Goal: Transaction & Acquisition: Purchase product/service

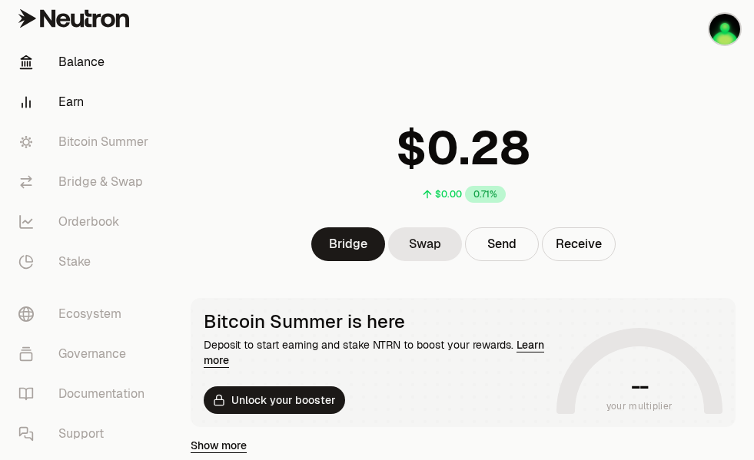
click at [81, 101] on link "Earn" at bounding box center [86, 102] width 160 height 40
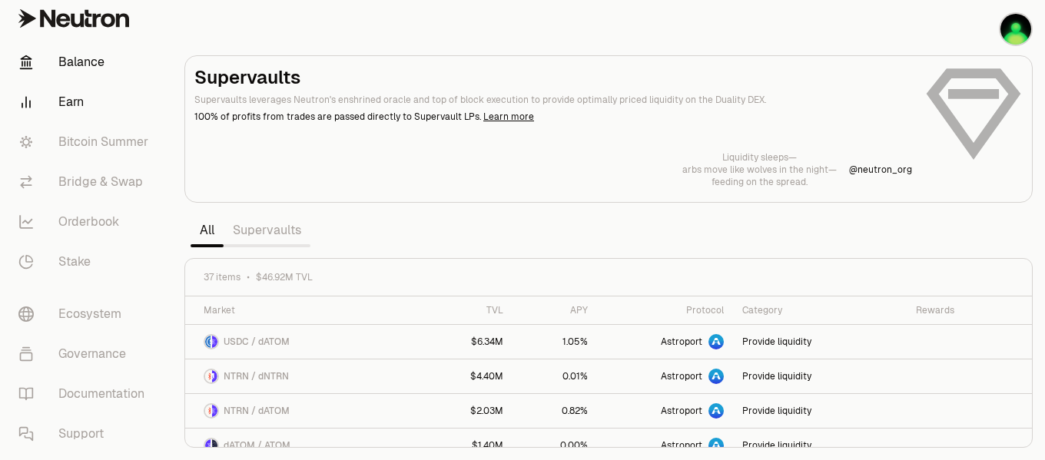
click at [84, 63] on link "Balance" at bounding box center [86, 62] width 160 height 40
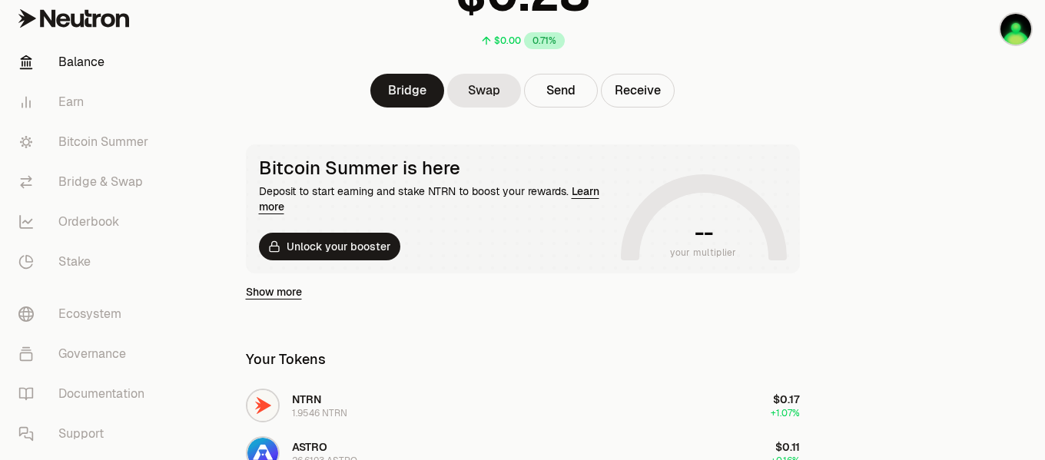
scroll to position [77, 0]
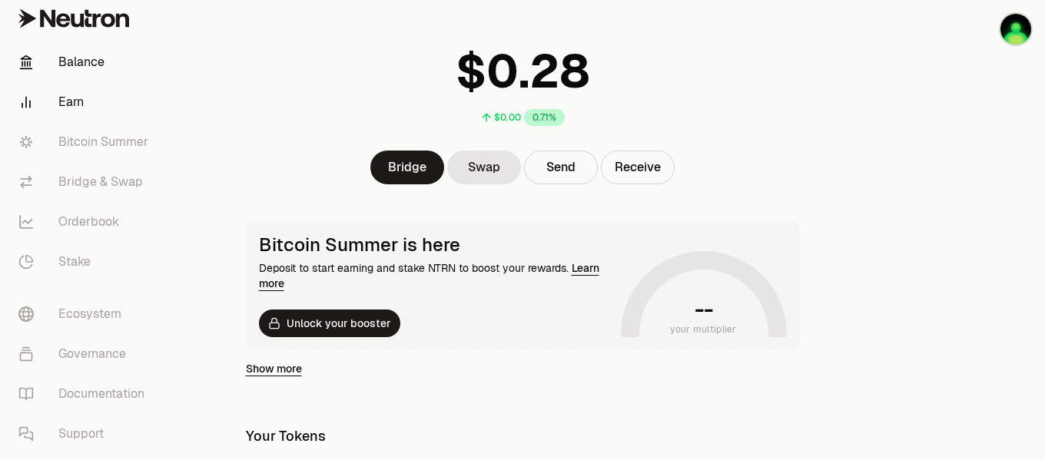
click at [74, 101] on link "Earn" at bounding box center [86, 102] width 160 height 40
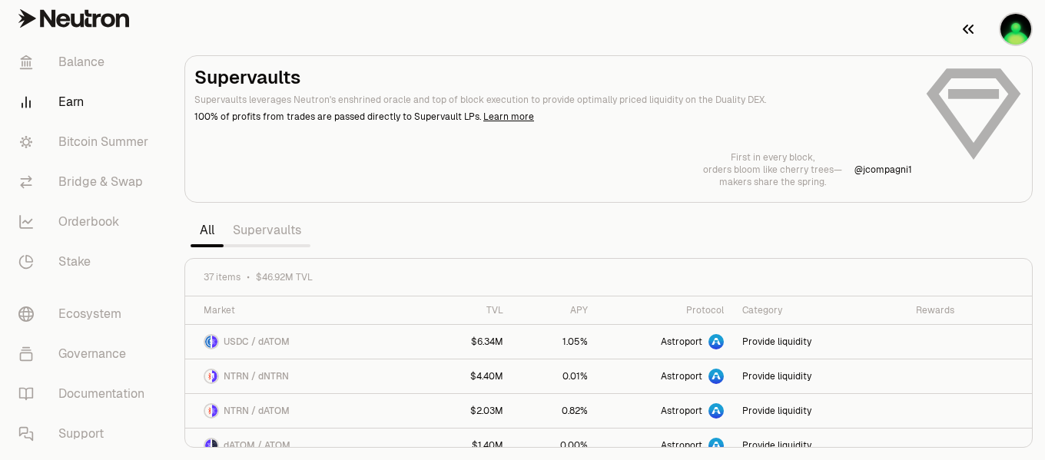
click at [753, 38] on img "button" at bounding box center [1015, 29] width 31 height 31
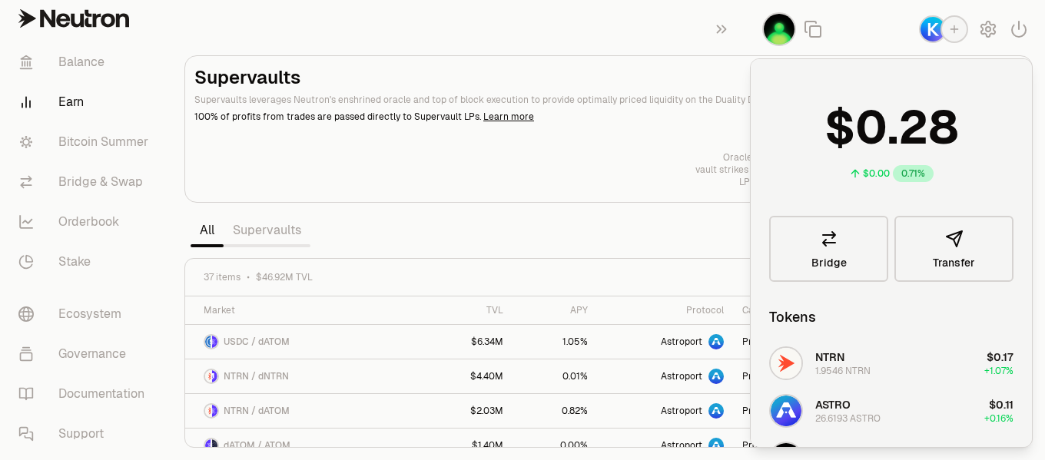
click at [410, 28] on section "Supervaults Supervaults leverages Neutron's enshrined oracle and top of block e…" at bounding box center [608, 230] width 873 height 460
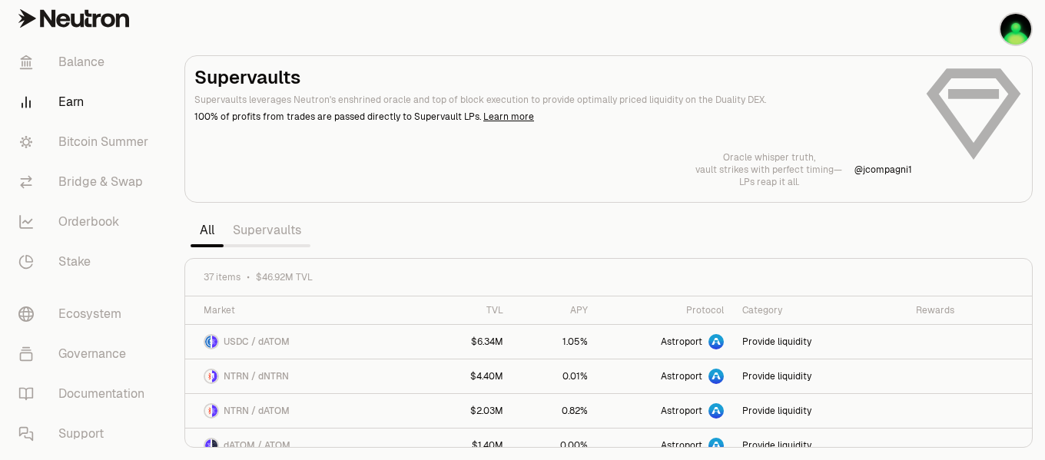
click at [286, 238] on link "Supervaults" at bounding box center [267, 230] width 87 height 31
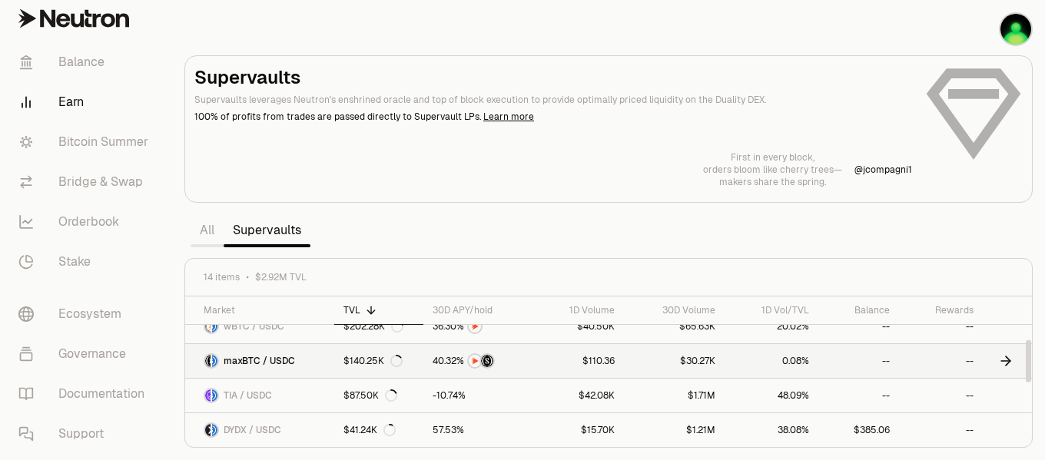
scroll to position [231, 0]
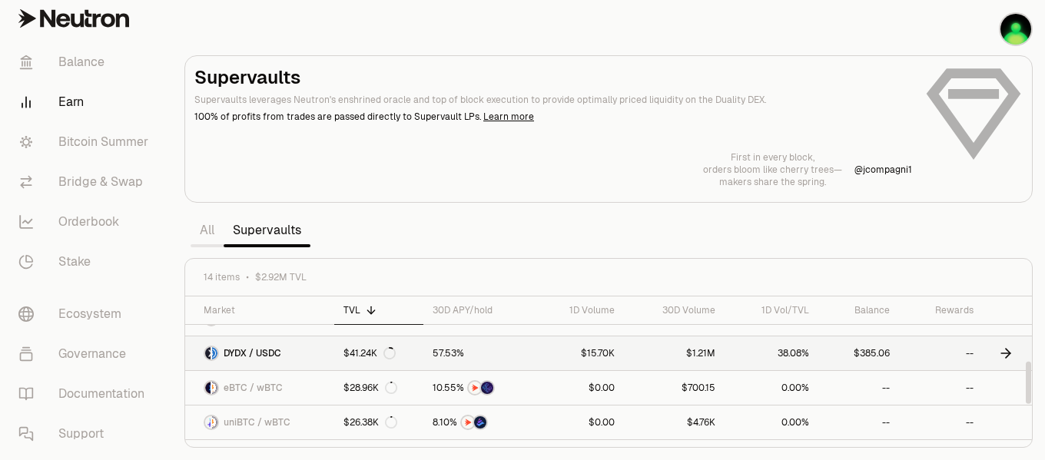
click at [753, 352] on link "$385.06" at bounding box center [858, 354] width 81 height 34
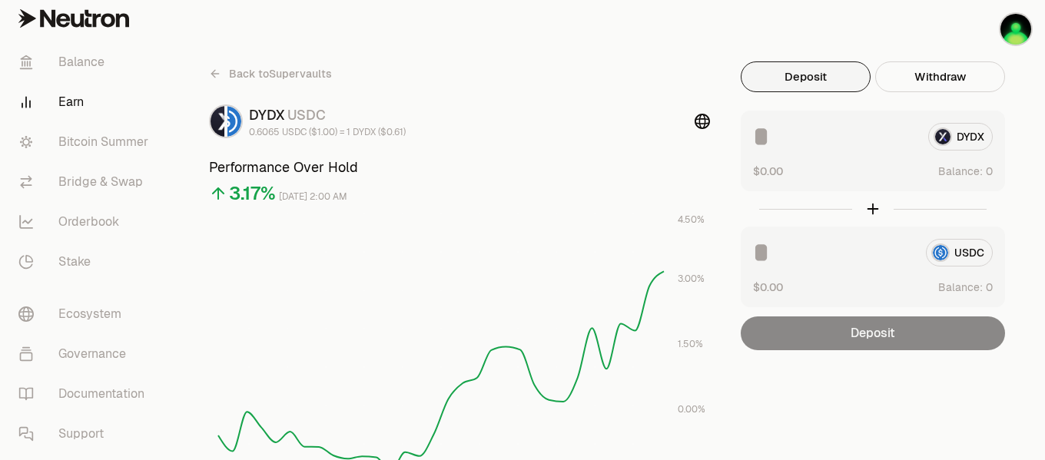
click at [839, 78] on button "Deposit" at bounding box center [806, 76] width 130 height 31
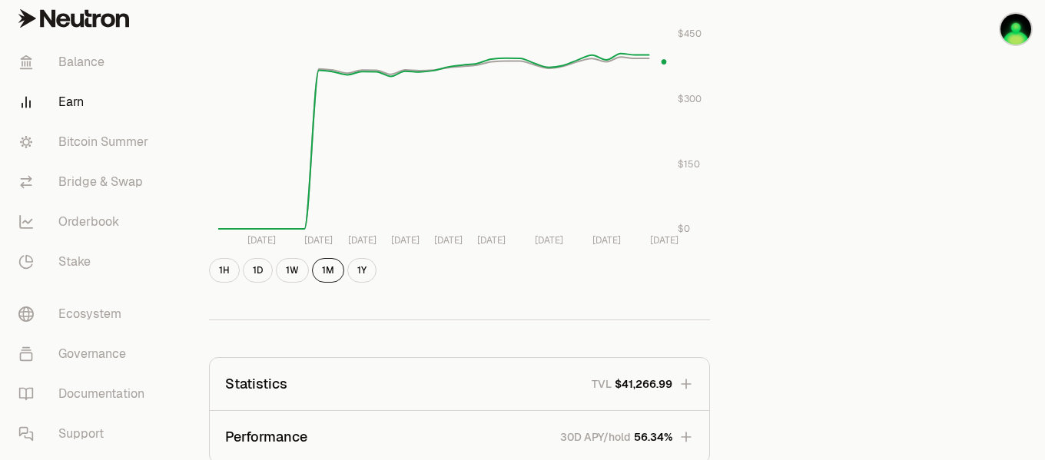
scroll to position [538, 0]
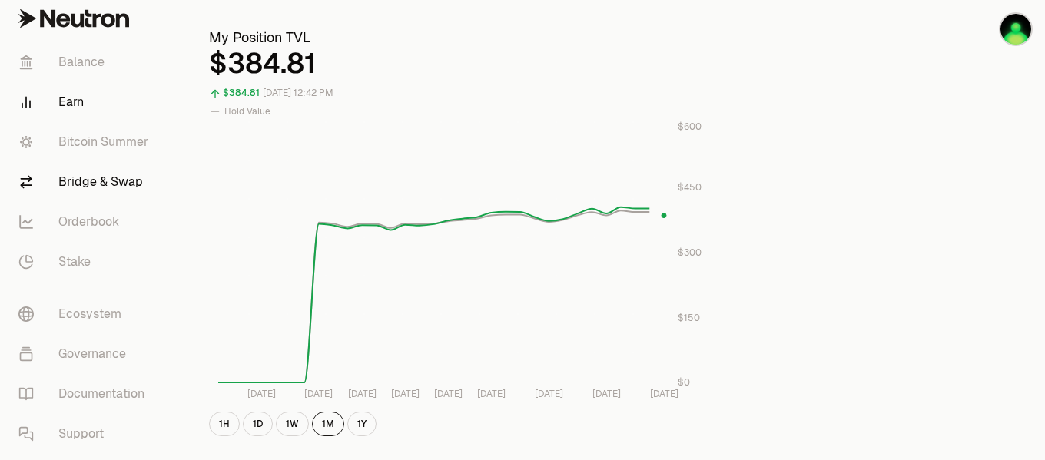
click at [86, 183] on link "Bridge & Swap" at bounding box center [86, 182] width 160 height 40
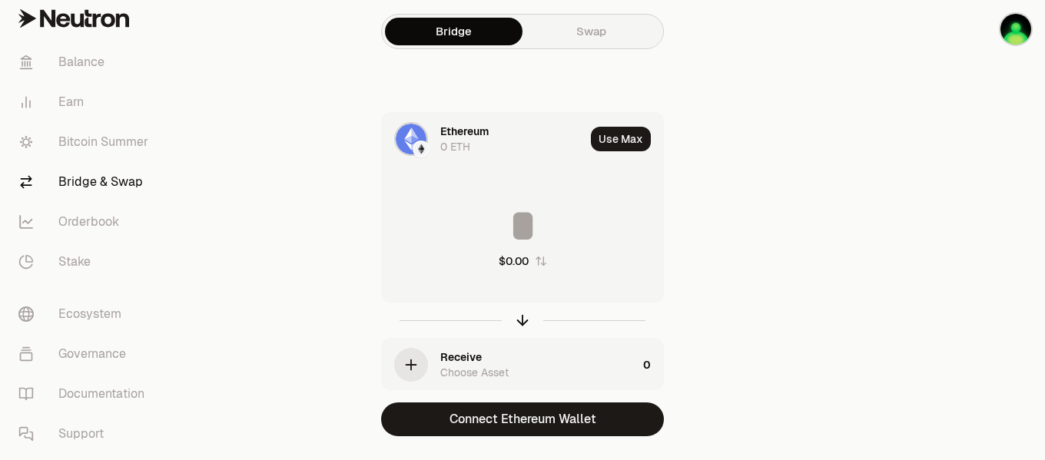
click at [462, 130] on div "Ethereum" at bounding box center [464, 131] width 48 height 15
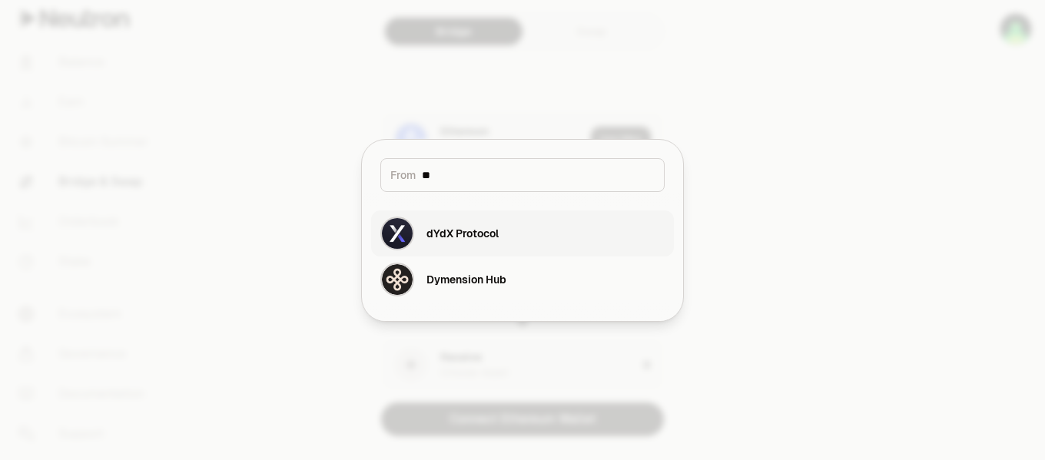
type input "**"
click at [492, 236] on div "dYdX Protocol" at bounding box center [462, 233] width 72 height 15
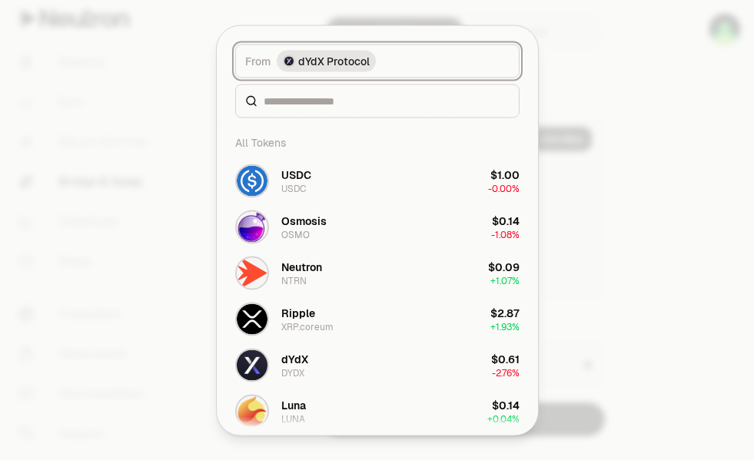
click at [339, 58] on span "dYdX Protocol" at bounding box center [333, 60] width 71 height 15
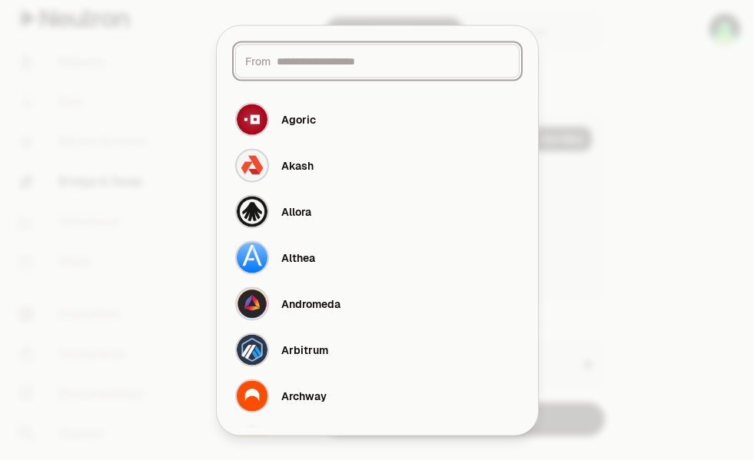
click at [339, 58] on input at bounding box center [393, 60] width 233 height 15
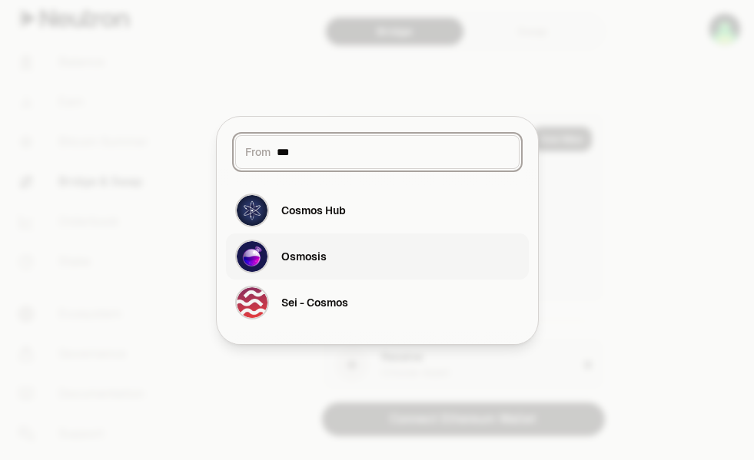
type input "***"
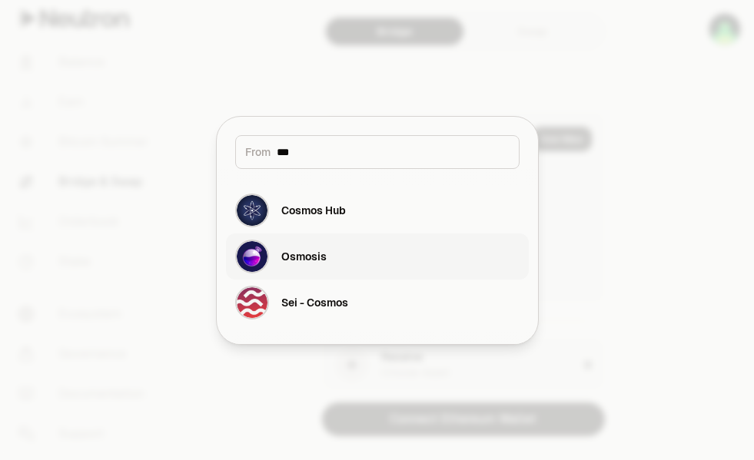
click at [323, 257] on div "Osmosis" at bounding box center [303, 256] width 45 height 15
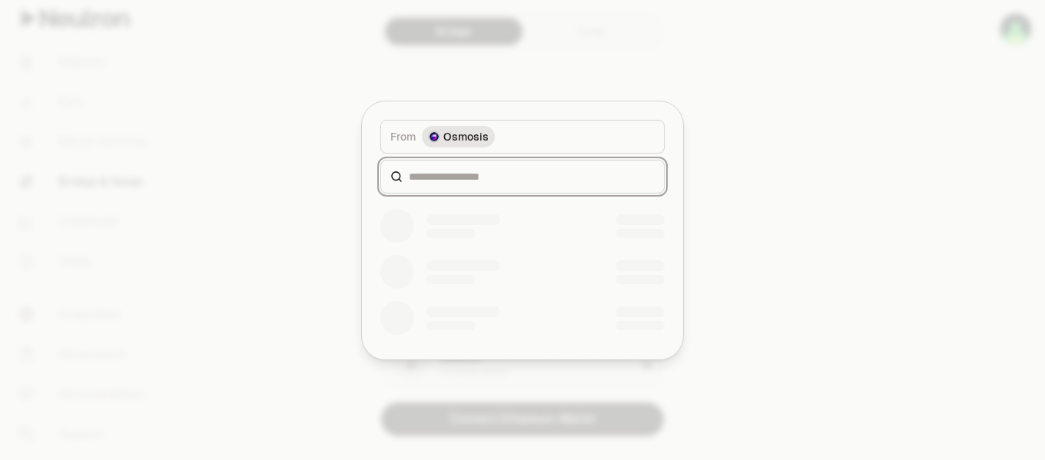
click at [509, 174] on input at bounding box center [532, 176] width 246 height 15
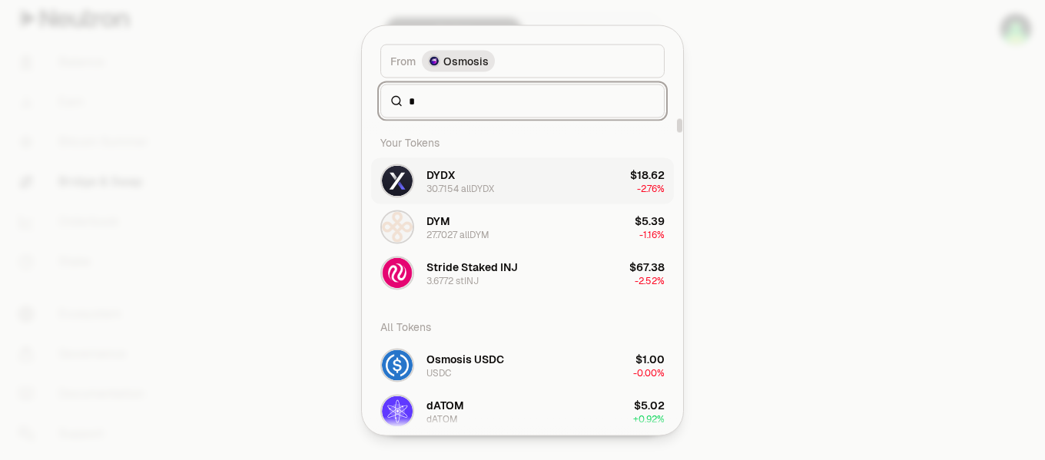
type input "*"
click at [534, 187] on button "DYDX 30.7154 allDYDX $18.62 -2.76%" at bounding box center [522, 181] width 303 height 46
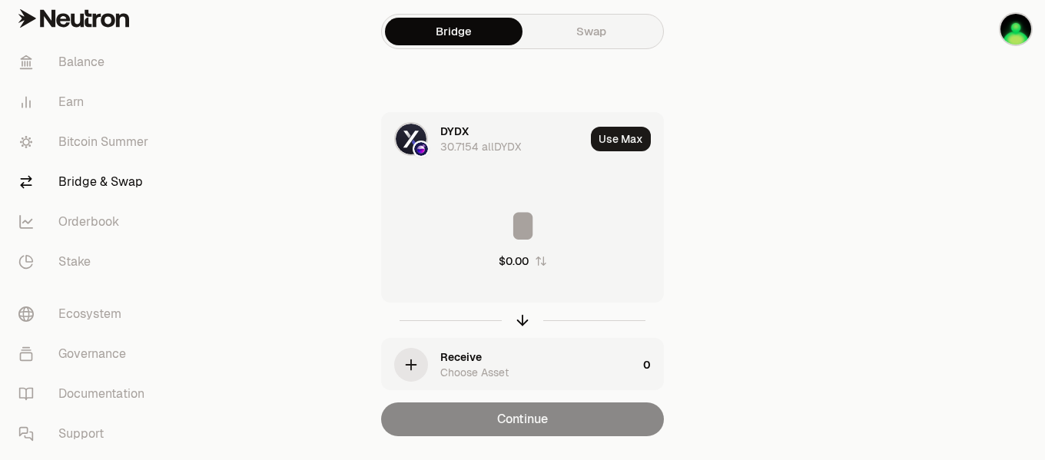
scroll to position [38, 0]
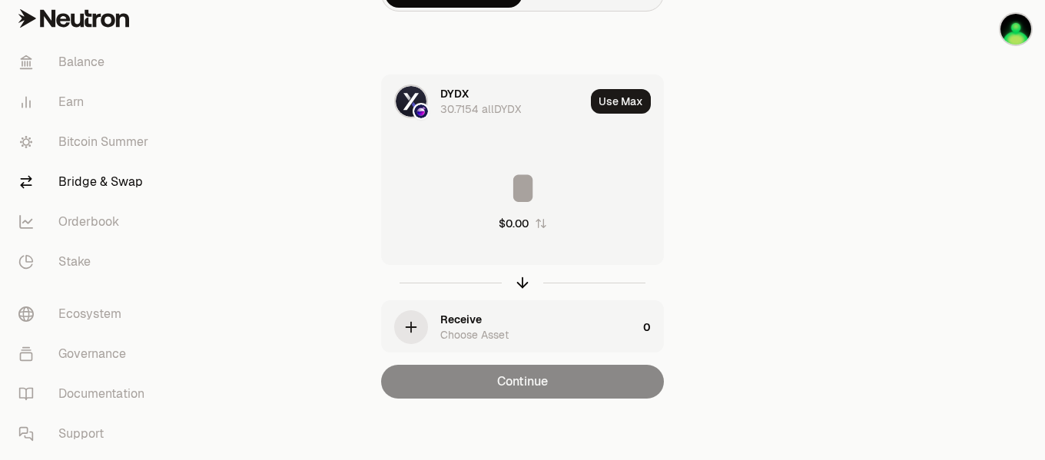
click at [408, 323] on icon "button" at bounding box center [411, 327] width 17 height 17
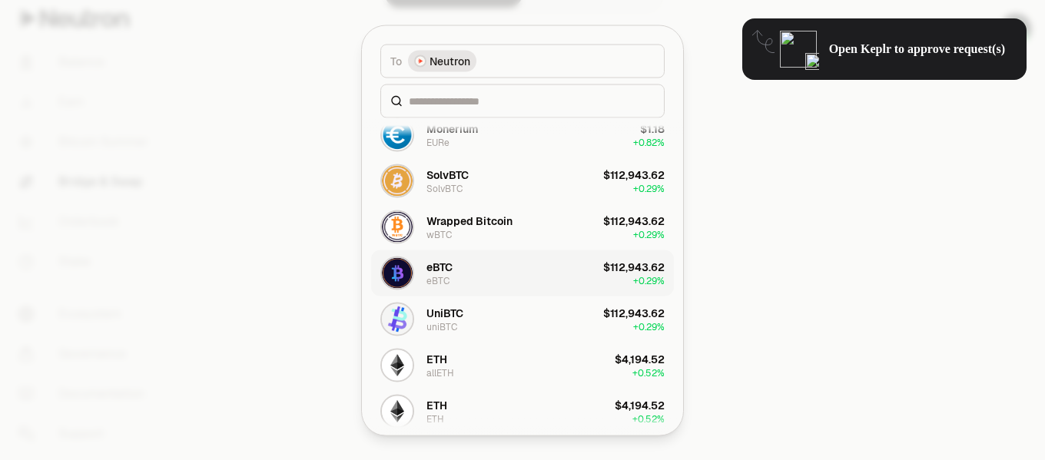
scroll to position [845, 0]
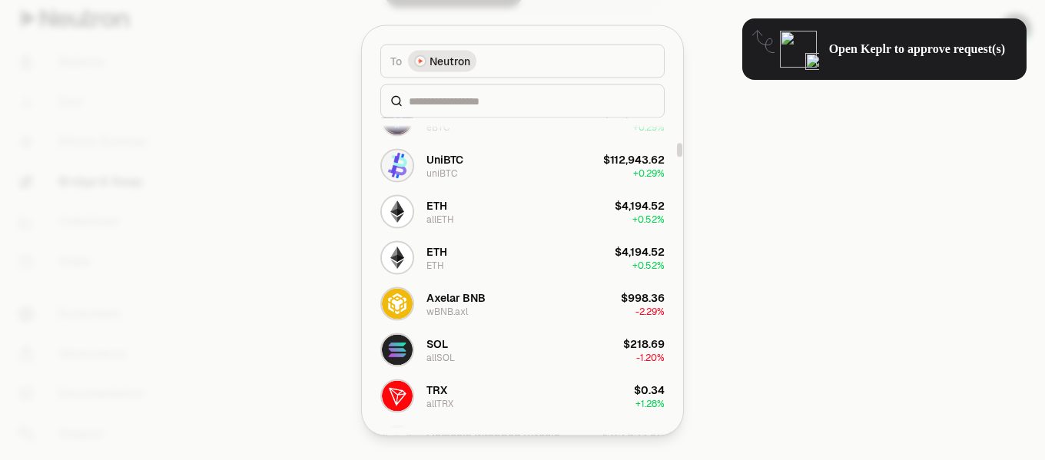
click at [775, 170] on div at bounding box center [522, 230] width 1045 height 460
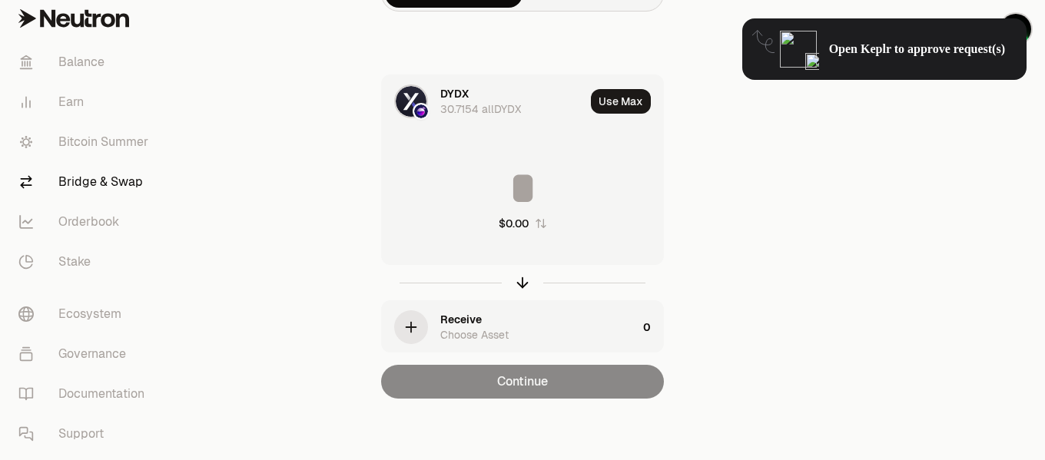
scroll to position [0, 0]
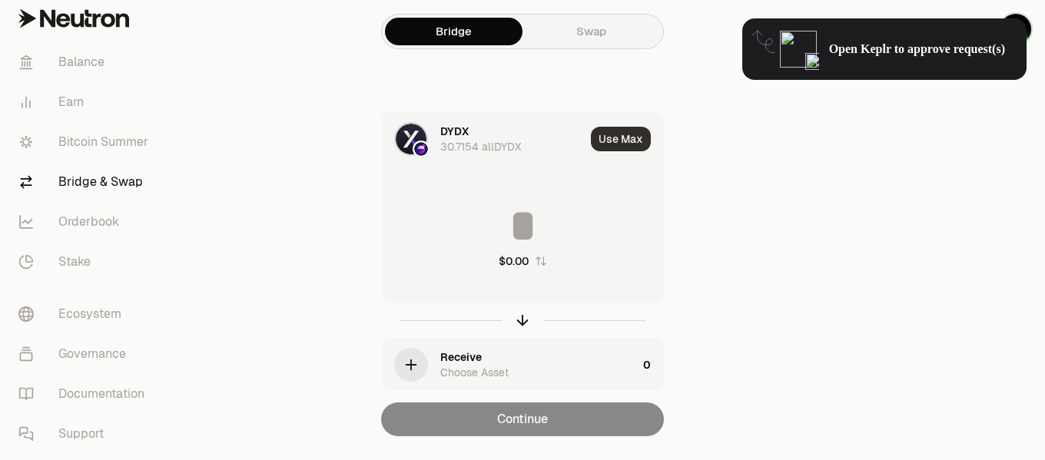
click at [624, 144] on button "Use Max" at bounding box center [621, 139] width 60 height 25
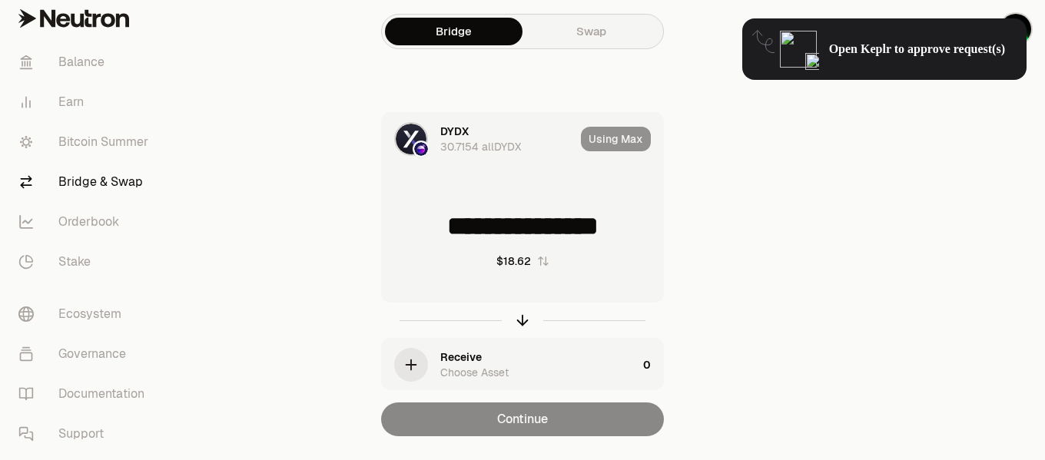
type input "**********"
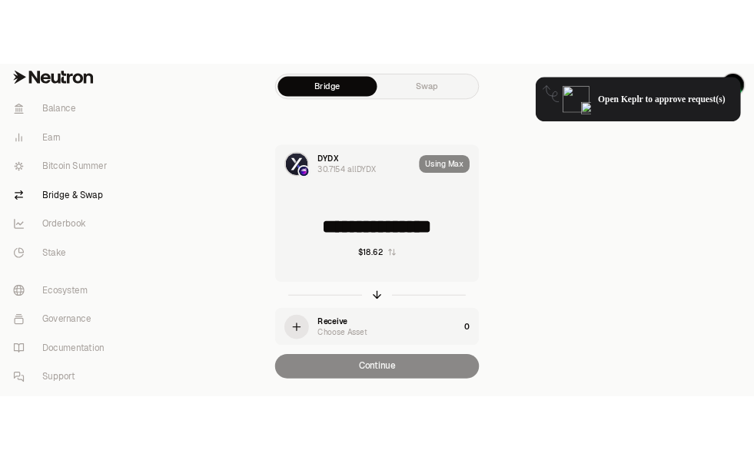
scroll to position [38, 0]
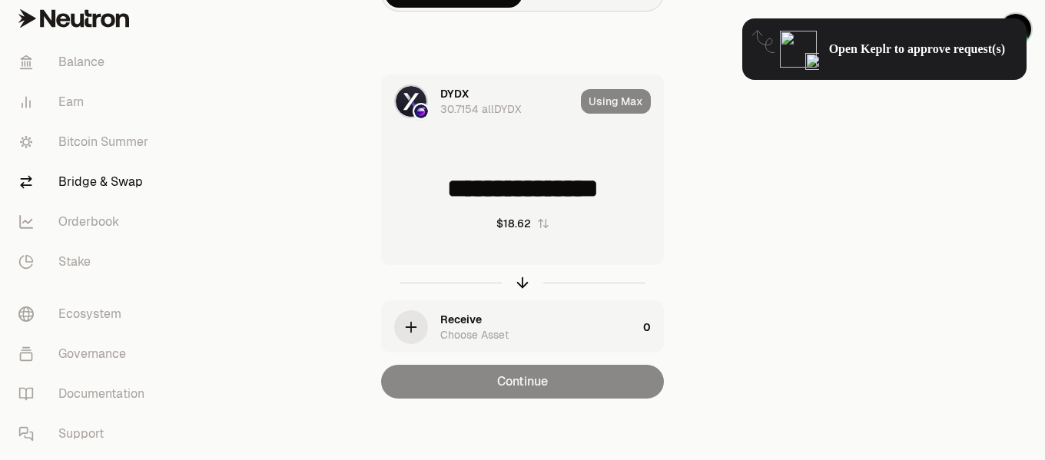
click at [418, 329] on icon "button" at bounding box center [411, 327] width 17 height 17
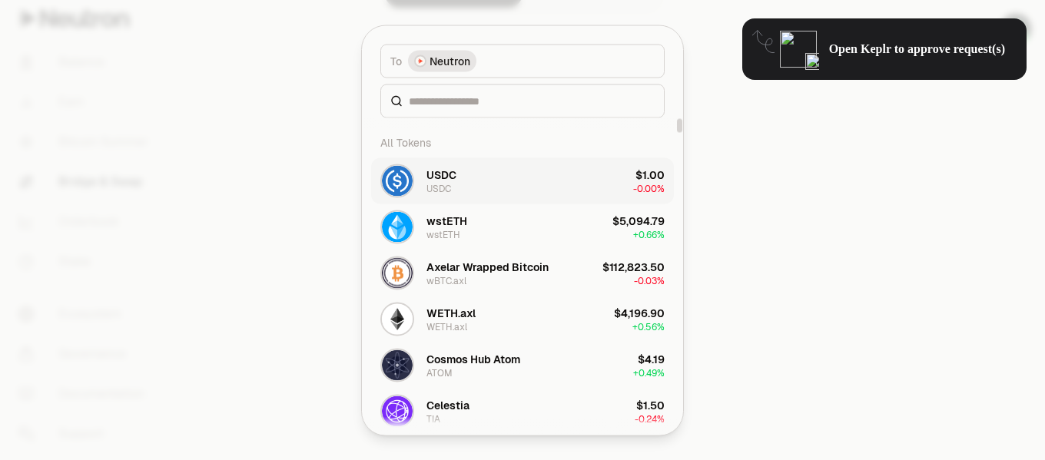
click at [446, 181] on div "USDC" at bounding box center [441, 174] width 30 height 15
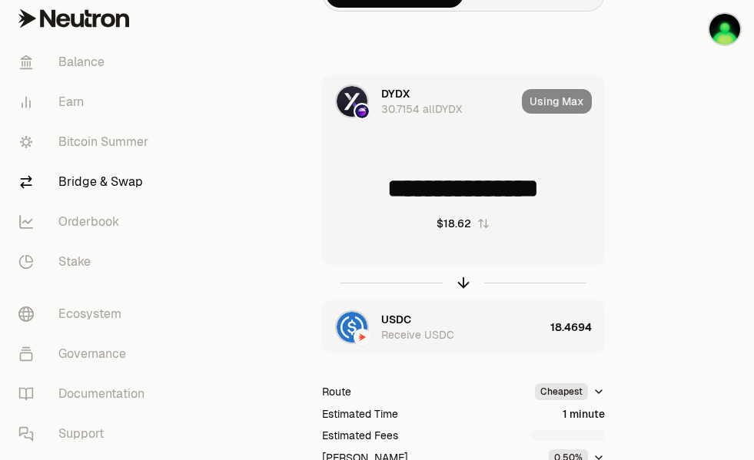
click at [411, 327] on div "USDC Receive USDC" at bounding box center [462, 327] width 163 height 31
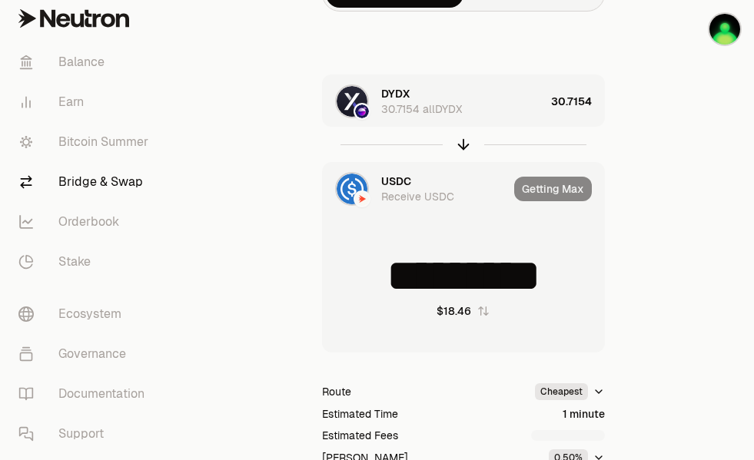
click at [389, 192] on div "Receive USDC" at bounding box center [417, 196] width 73 height 15
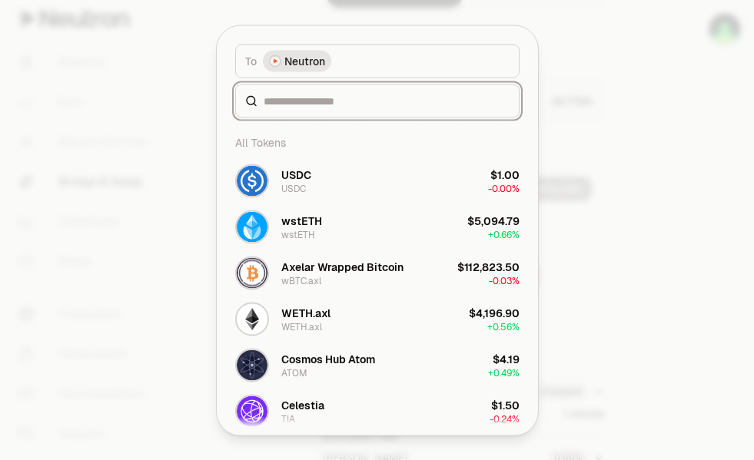
click at [373, 100] on input at bounding box center [387, 100] width 246 height 15
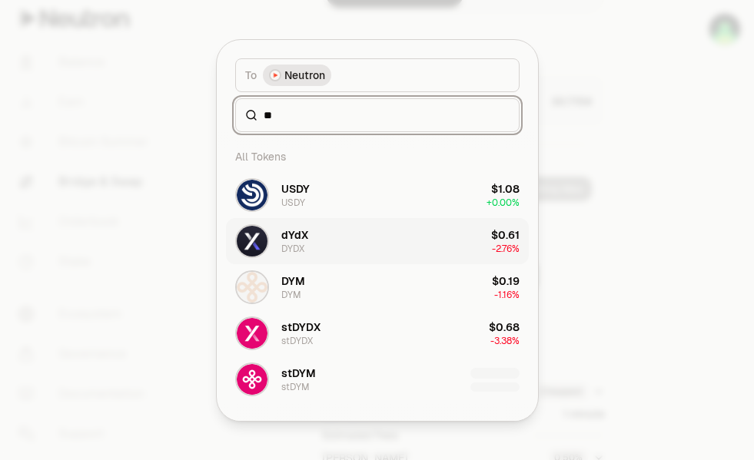
type input "**"
click at [349, 247] on button "dYdX DYDX $0.61 -2.76%" at bounding box center [377, 241] width 303 height 46
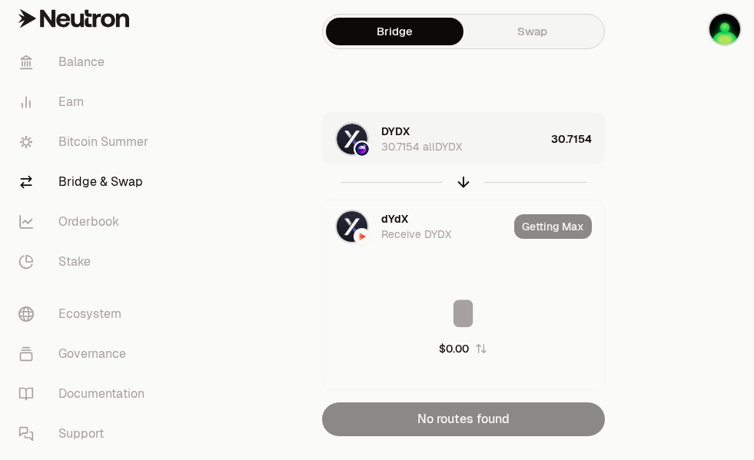
click at [545, 38] on link "Swap" at bounding box center [532, 32] width 138 height 28
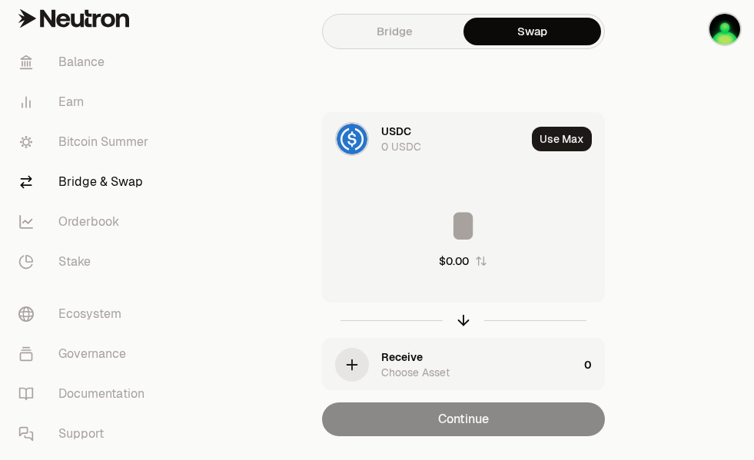
click at [405, 144] on div "0 USDC" at bounding box center [401, 146] width 40 height 15
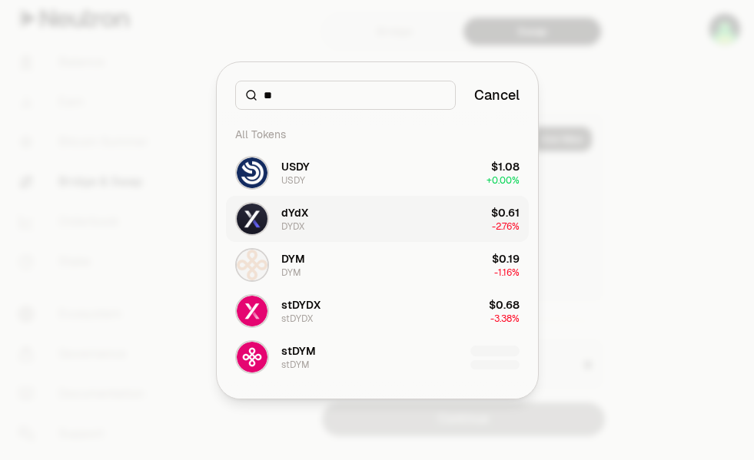
type input "**"
click at [323, 217] on button "dYdX DYDX $0.61 -2.76%" at bounding box center [377, 219] width 303 height 46
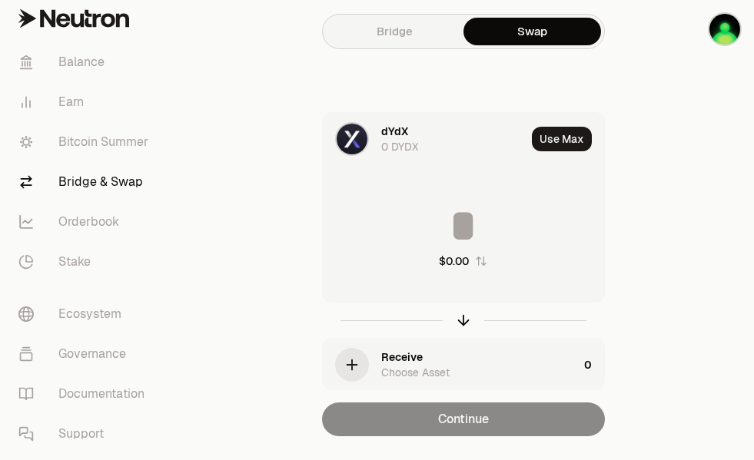
click at [355, 360] on icon "button" at bounding box center [351, 365] width 17 height 17
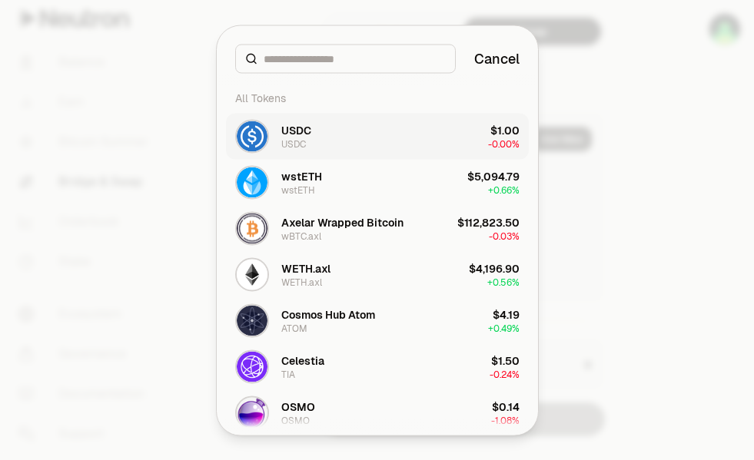
click at [319, 136] on button "USDC USDC $1.00 -0.00%" at bounding box center [377, 136] width 303 height 46
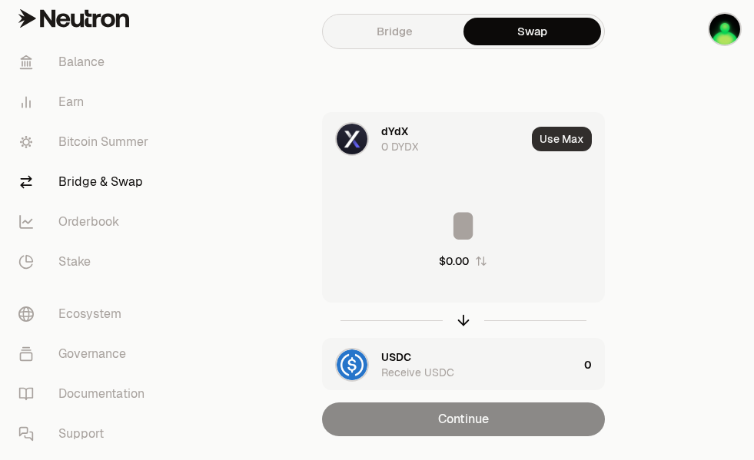
click at [570, 143] on button "Use Max" at bounding box center [562, 139] width 60 height 25
type input "*"
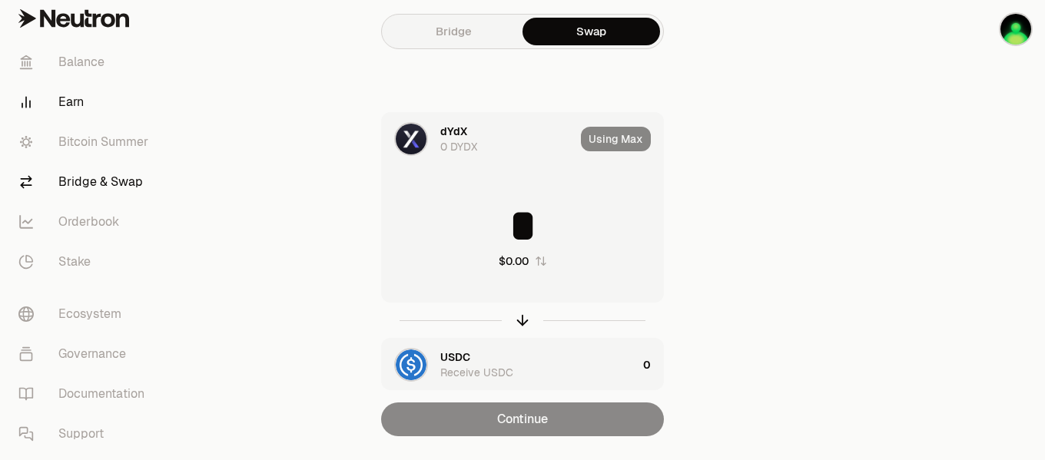
click at [68, 98] on link "Earn" at bounding box center [86, 102] width 160 height 40
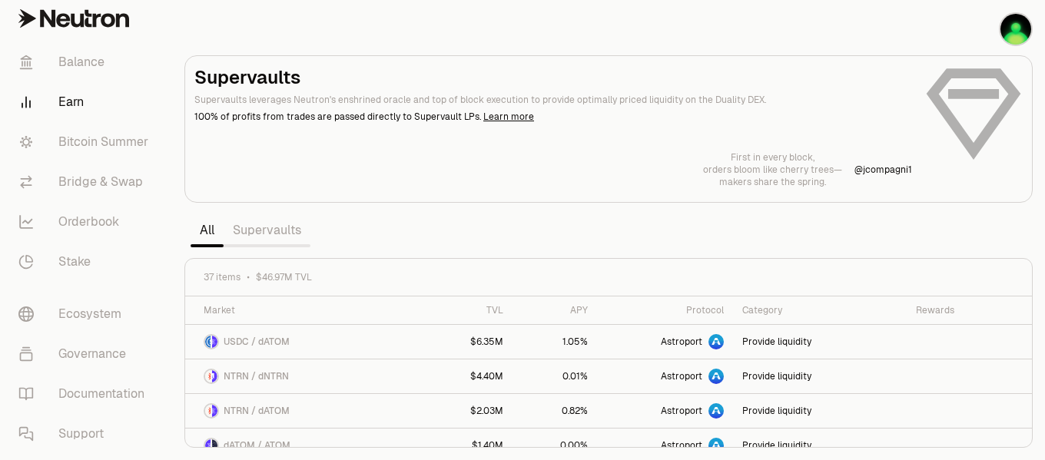
click at [268, 231] on link "Supervaults" at bounding box center [267, 230] width 87 height 31
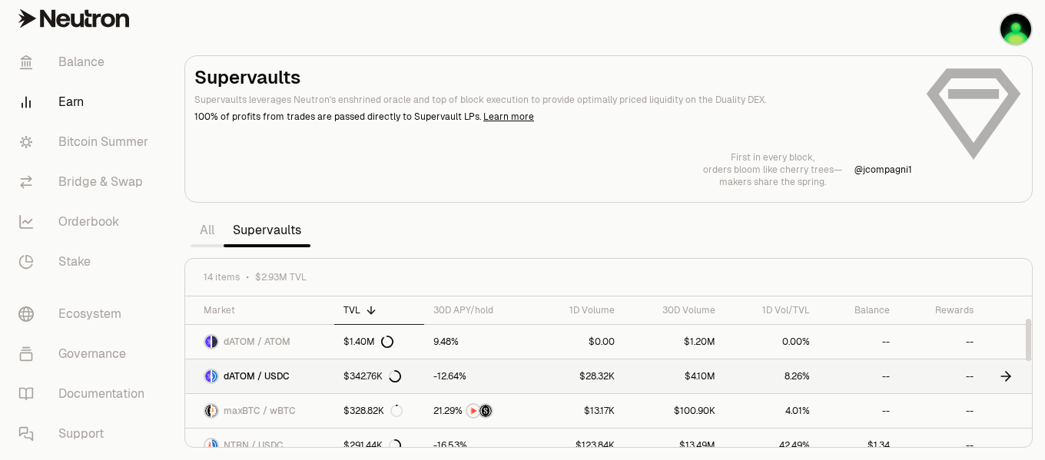
scroll to position [77, 0]
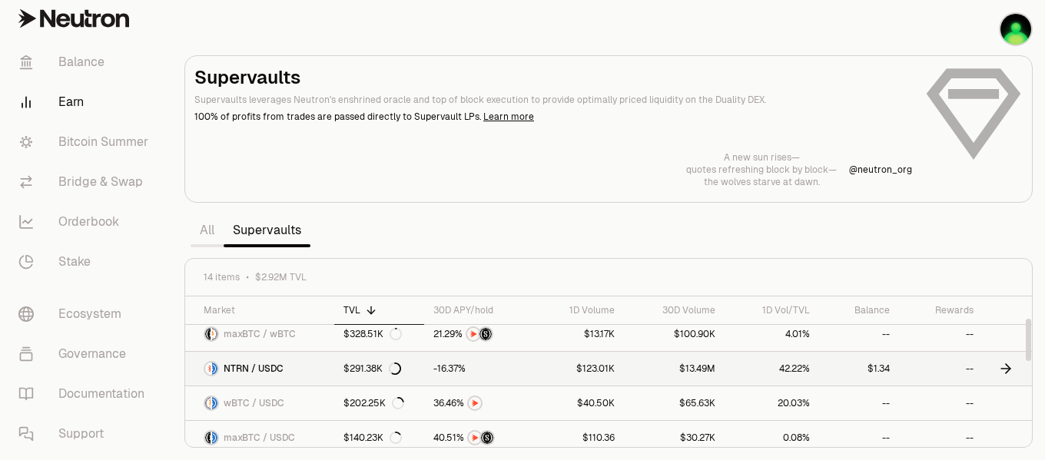
click at [1006, 370] on icon at bounding box center [1005, 368] width 15 height 15
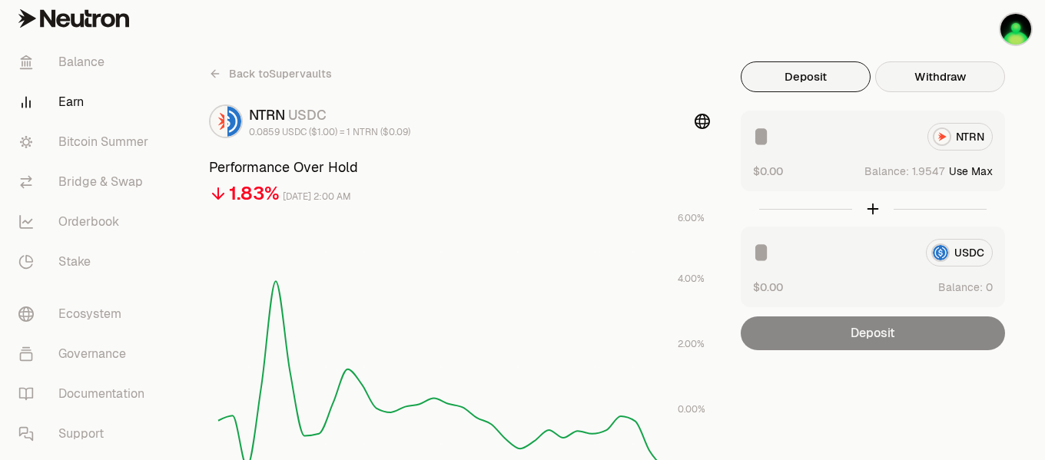
click at [939, 86] on button "Withdraw" at bounding box center [940, 76] width 130 height 31
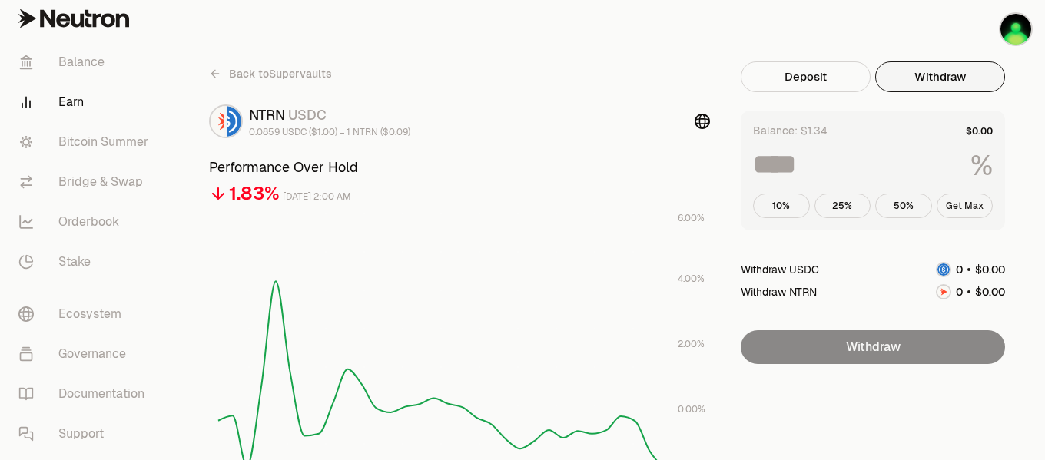
click at [978, 201] on button "Get Max" at bounding box center [965, 206] width 57 height 25
type input "***"
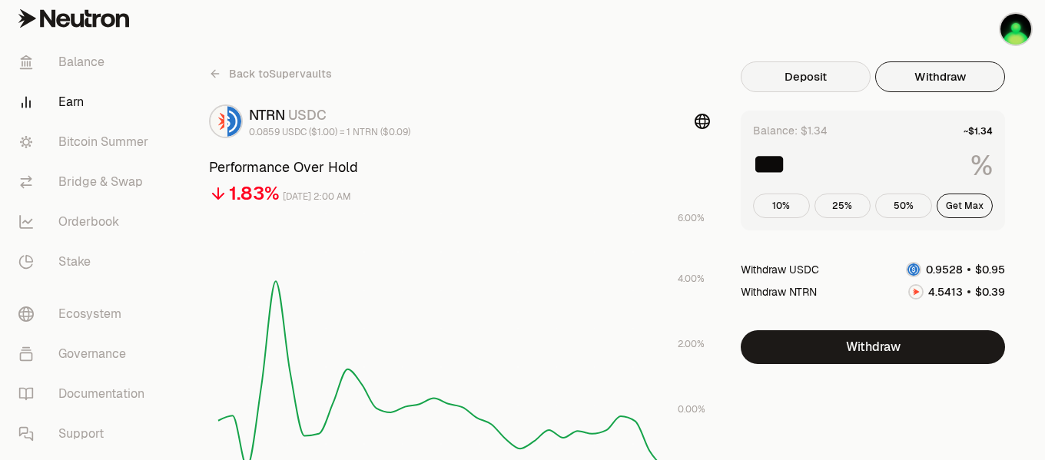
click at [796, 79] on button "Deposit" at bounding box center [806, 76] width 130 height 31
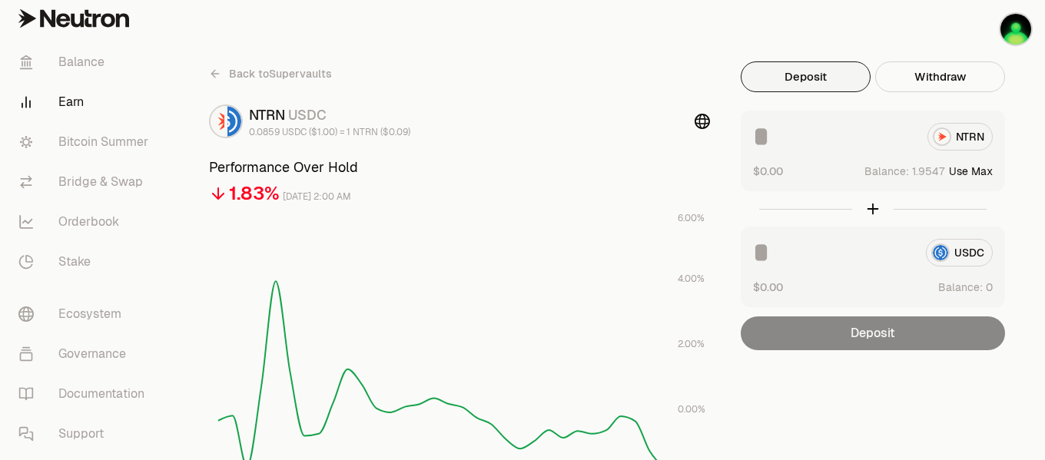
click at [972, 143] on div "NTRN" at bounding box center [873, 137] width 240 height 28
click at [974, 171] on button "Use Max" at bounding box center [971, 171] width 44 height 15
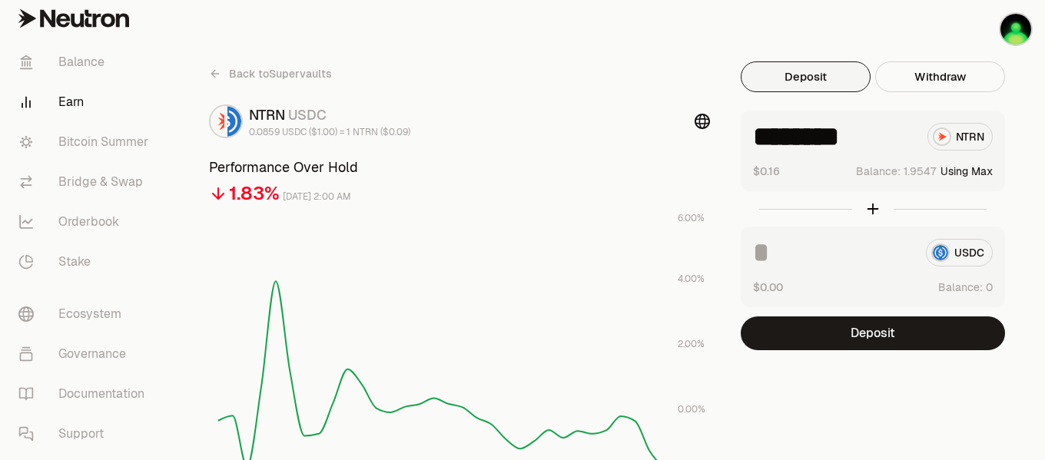
drag, startPoint x: 775, startPoint y: 138, endPoint x: 887, endPoint y: 134, distance: 112.2
click at [887, 134] on input "********" at bounding box center [834, 137] width 162 height 28
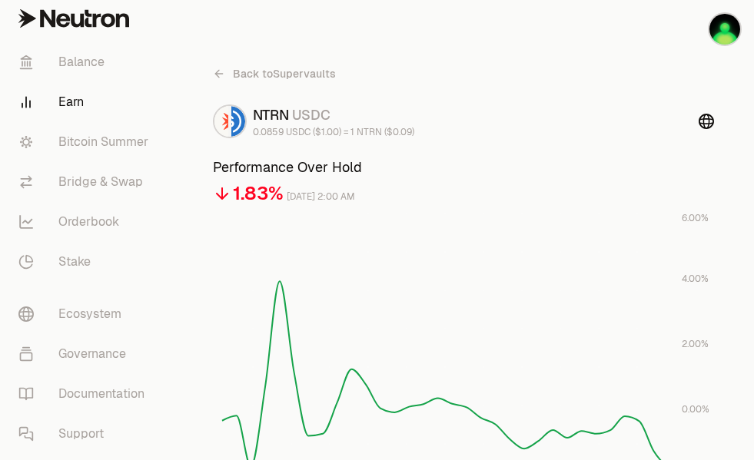
type input "***"
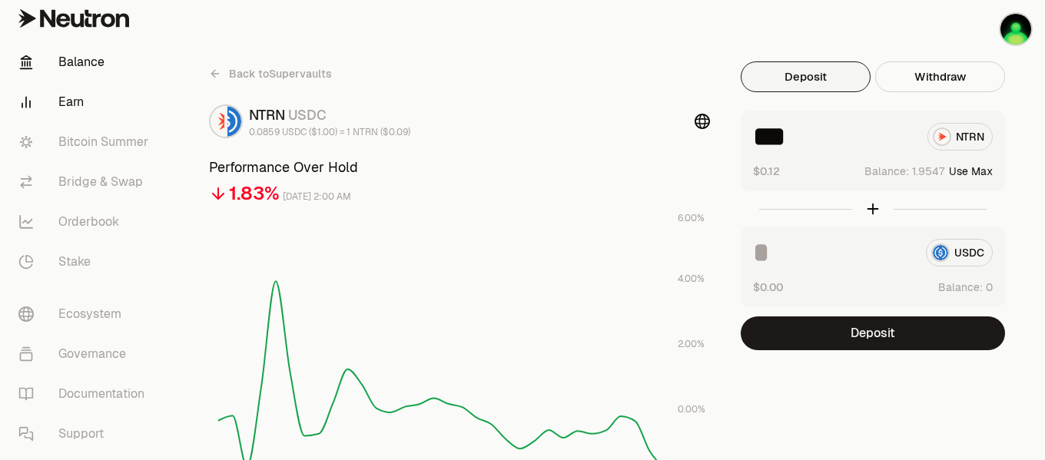
click at [90, 68] on link "Balance" at bounding box center [86, 62] width 160 height 40
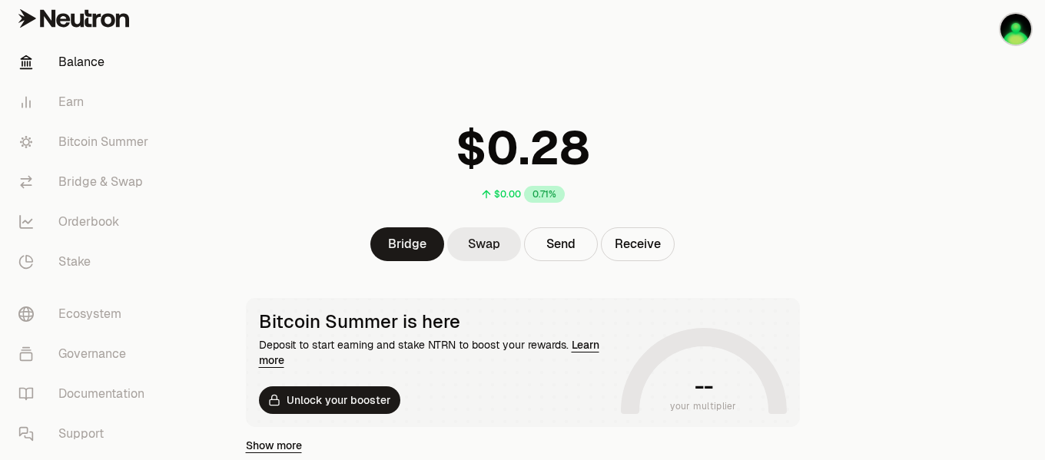
click at [492, 245] on link "Swap" at bounding box center [484, 244] width 74 height 34
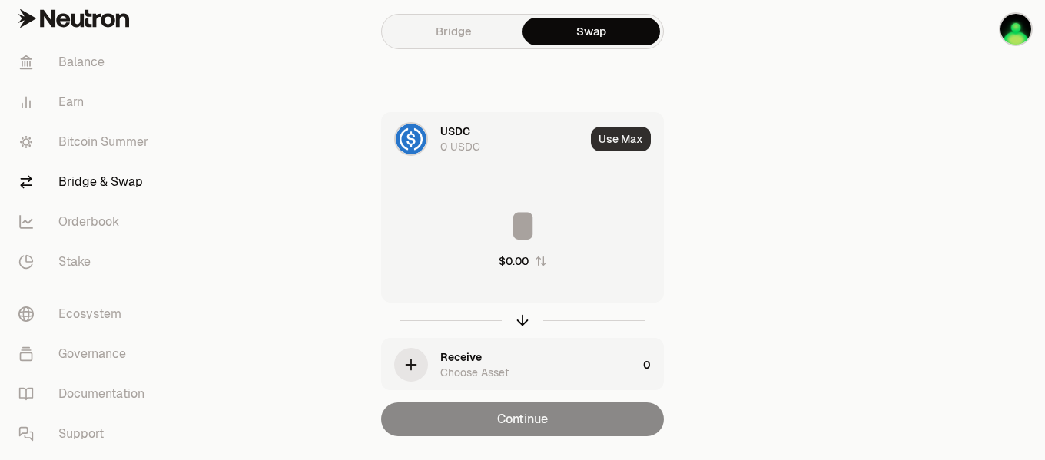
click at [608, 135] on button "Use Max" at bounding box center [621, 139] width 60 height 25
type input "*"
click at [85, 66] on link "Balance" at bounding box center [86, 62] width 160 height 40
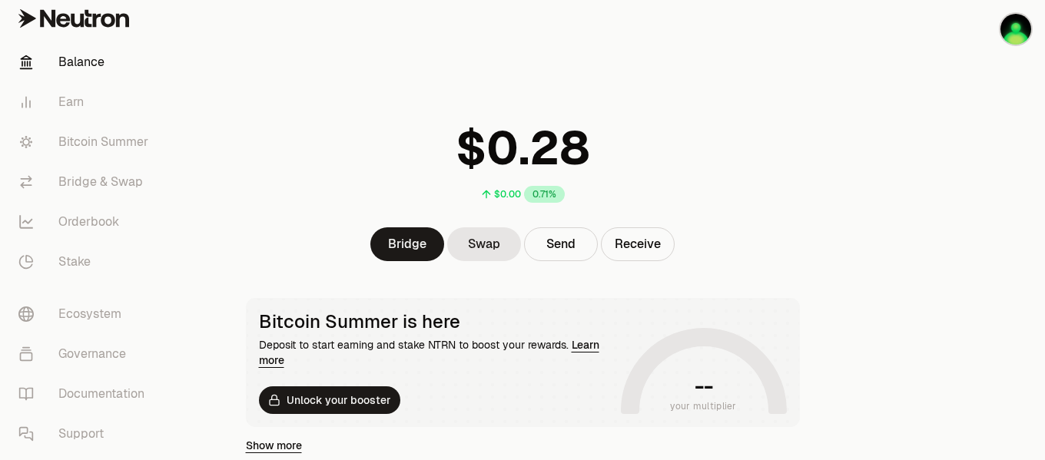
click at [92, 63] on link "Balance" at bounding box center [86, 62] width 160 height 40
click at [490, 247] on link "Swap" at bounding box center [484, 244] width 74 height 34
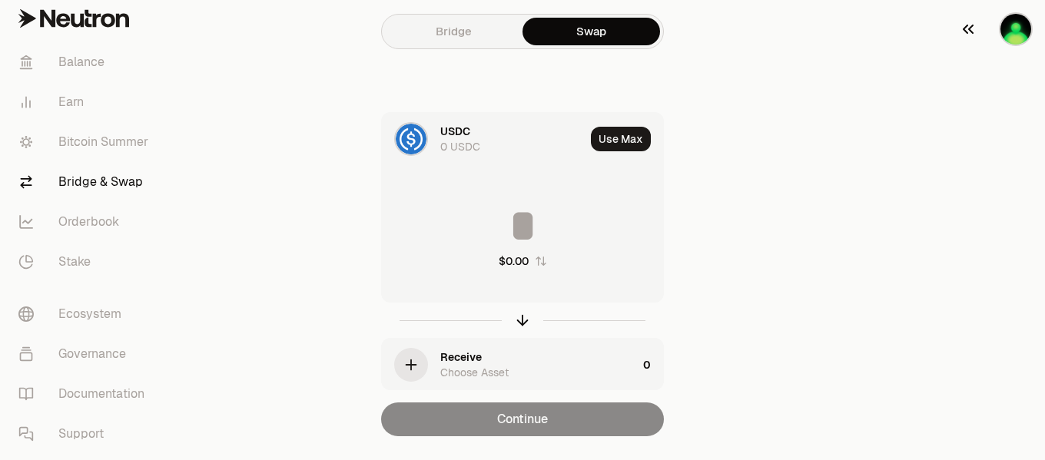
click at [1013, 35] on img "button" at bounding box center [1015, 29] width 31 height 31
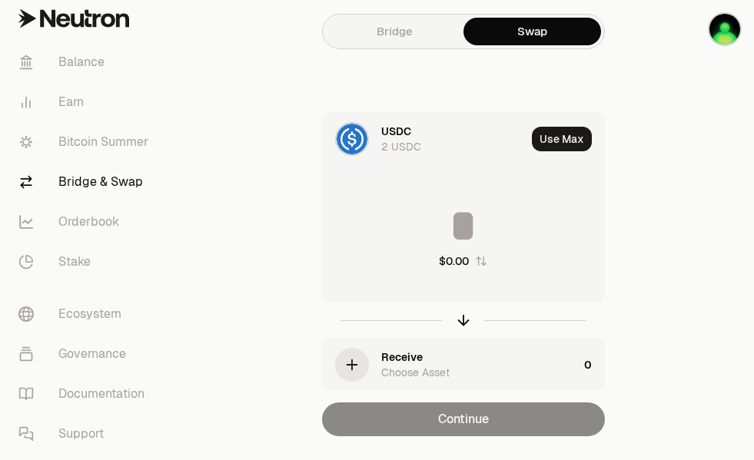
click at [418, 151] on div "2 USDC" at bounding box center [401, 146] width 40 height 15
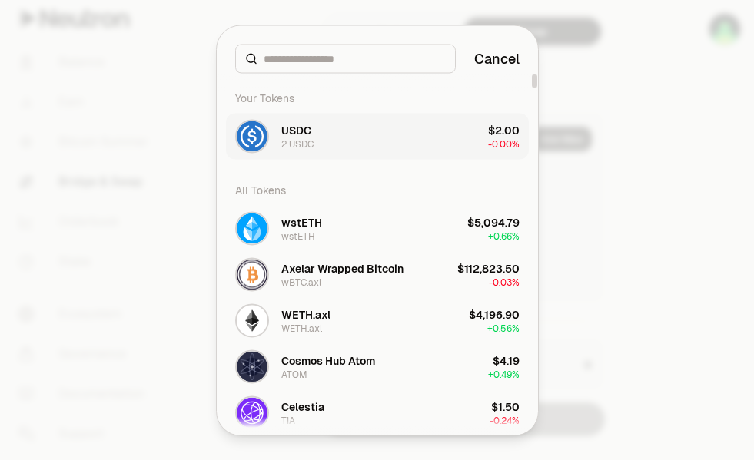
click at [310, 140] on div "2 USDC" at bounding box center [297, 144] width 32 height 12
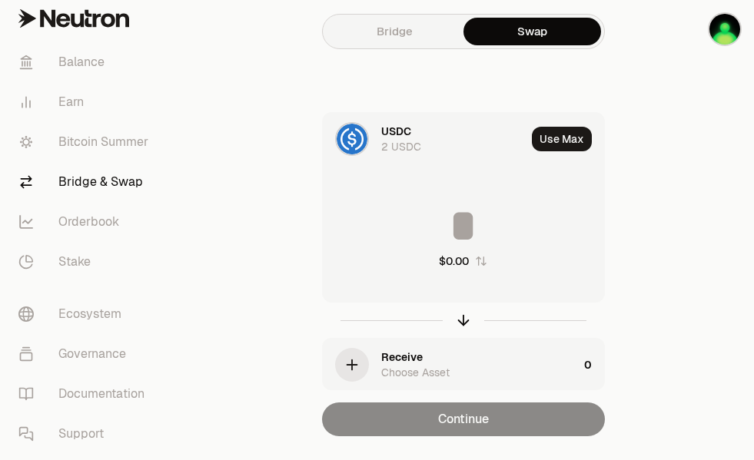
click at [436, 223] on input at bounding box center [463, 226] width 281 height 46
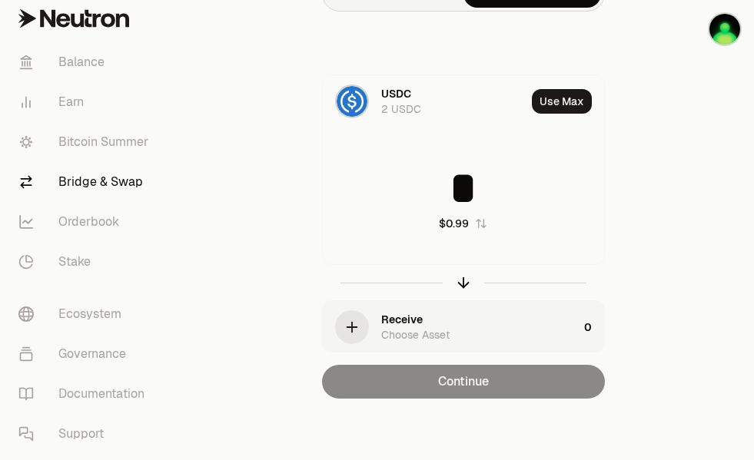
type input "*"
click at [403, 330] on div "Choose Asset" at bounding box center [415, 334] width 68 height 15
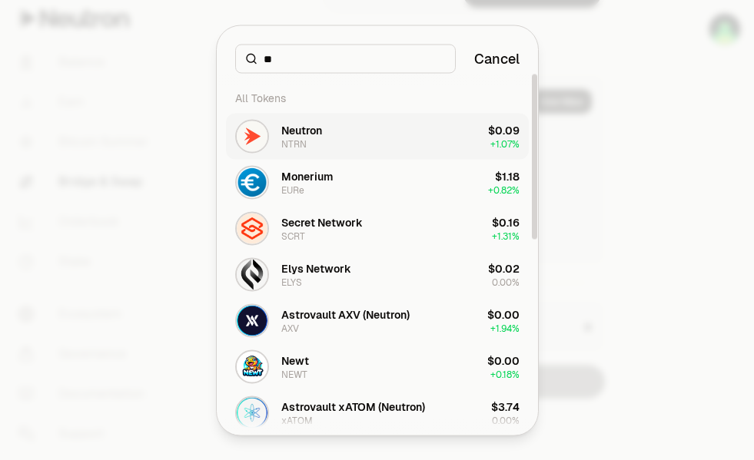
type input "**"
click at [347, 122] on button "Neutron NTRN $0.09 + 1.07%" at bounding box center [377, 136] width 303 height 46
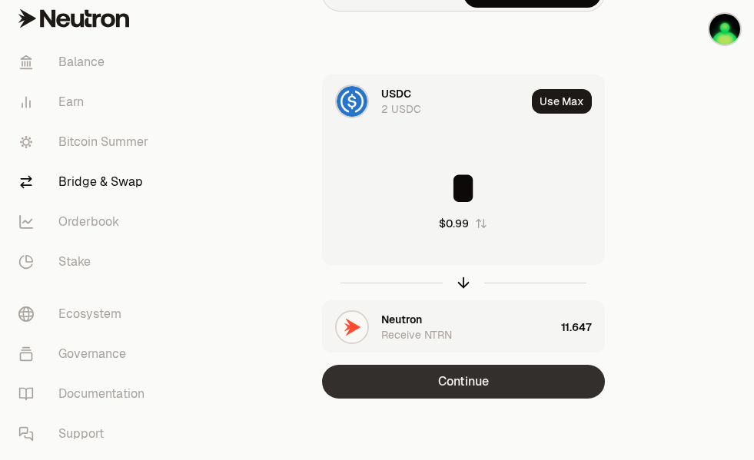
click at [561, 383] on button "Continue" at bounding box center [463, 382] width 283 height 34
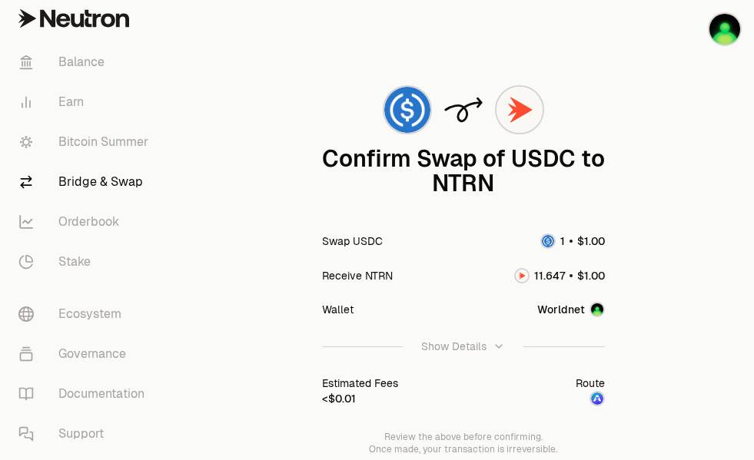
scroll to position [141, 0]
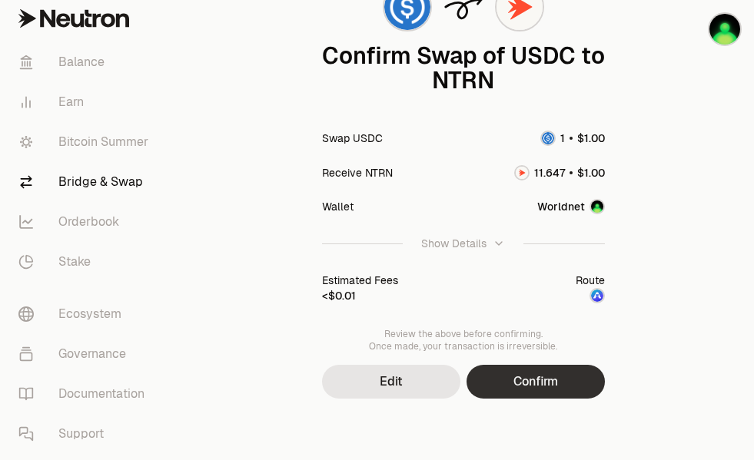
click at [586, 391] on button "Confirm" at bounding box center [535, 382] width 138 height 34
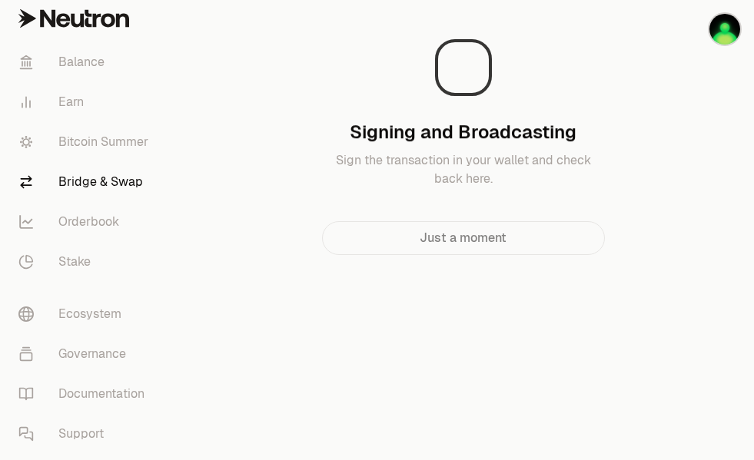
scroll to position [0, 0]
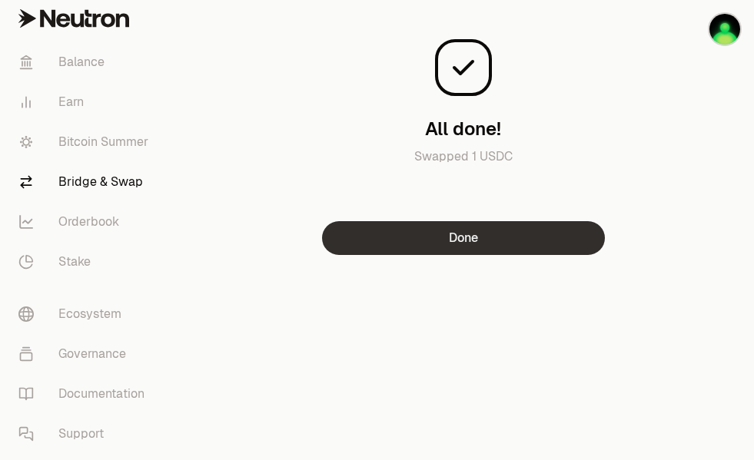
click at [510, 231] on button "Done" at bounding box center [463, 238] width 283 height 34
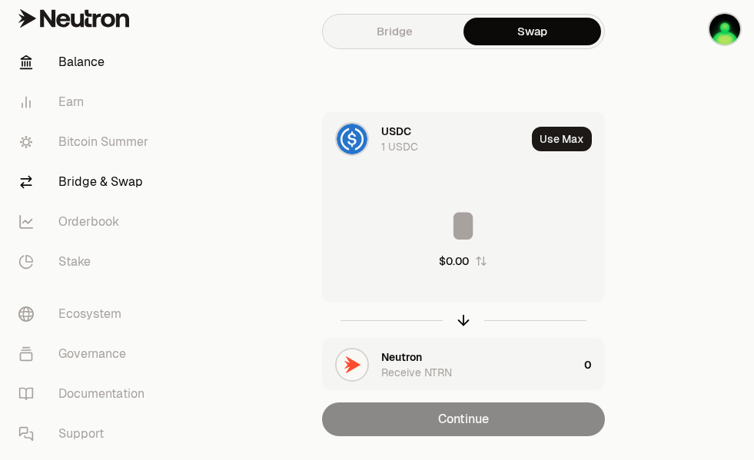
click at [91, 61] on link "Balance" at bounding box center [86, 62] width 160 height 40
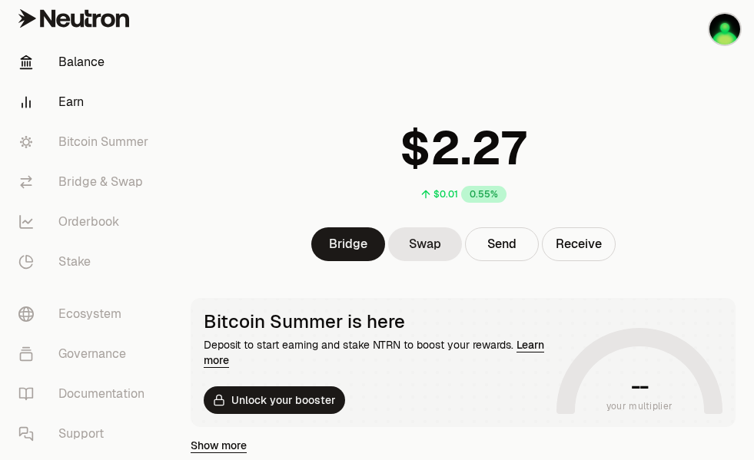
click at [68, 100] on link "Earn" at bounding box center [86, 102] width 160 height 40
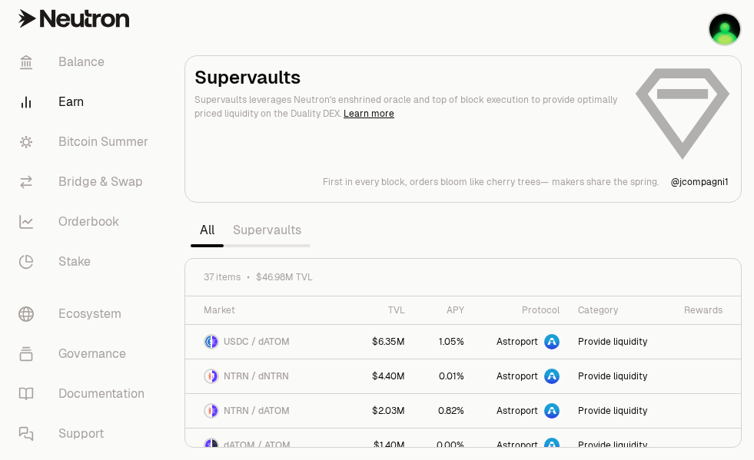
click at [274, 231] on link "Supervaults" at bounding box center [267, 230] width 87 height 31
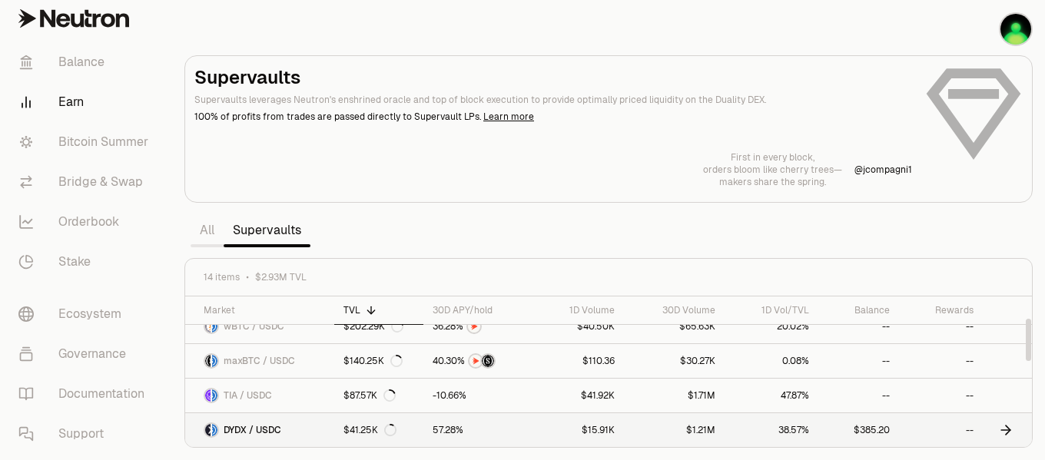
scroll to position [77, 0]
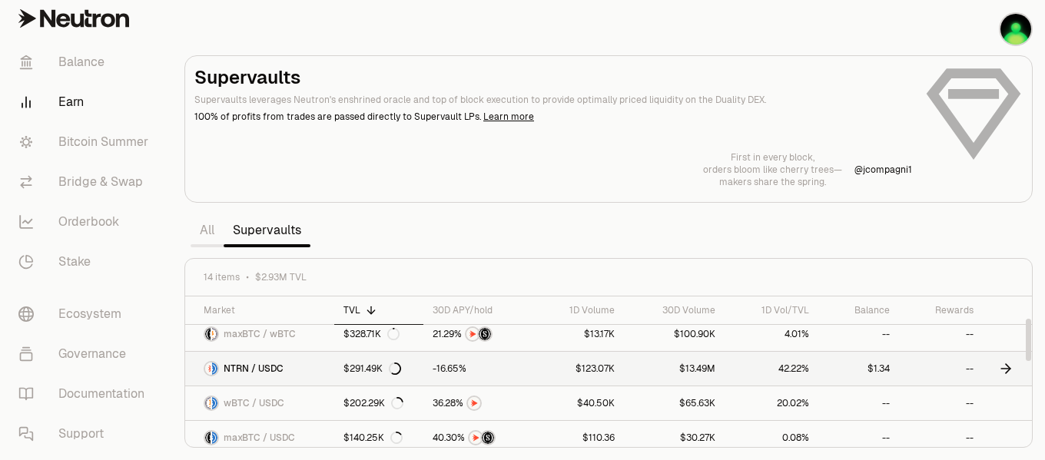
click at [753, 370] on icon at bounding box center [1005, 368] width 15 height 15
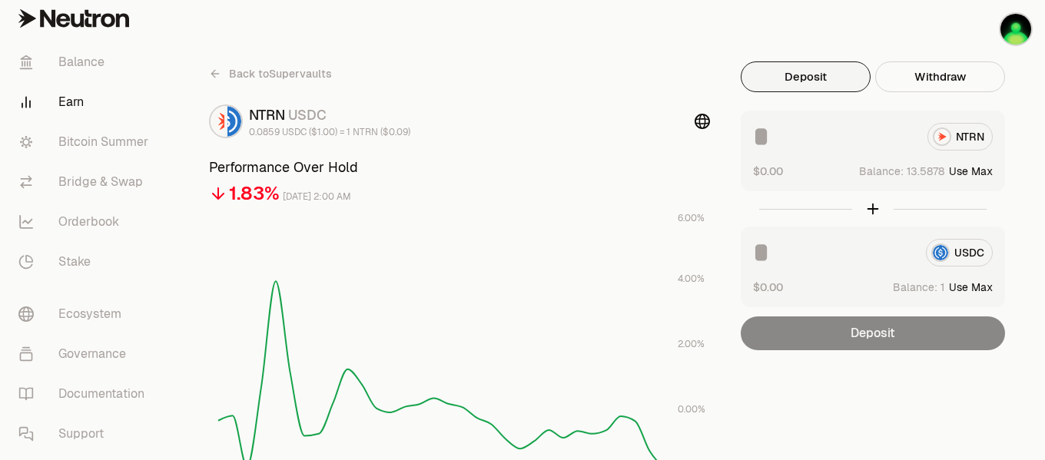
click at [753, 71] on button "Deposit" at bounding box center [806, 76] width 130 height 31
click at [753, 174] on button "Use Max" at bounding box center [971, 171] width 44 height 15
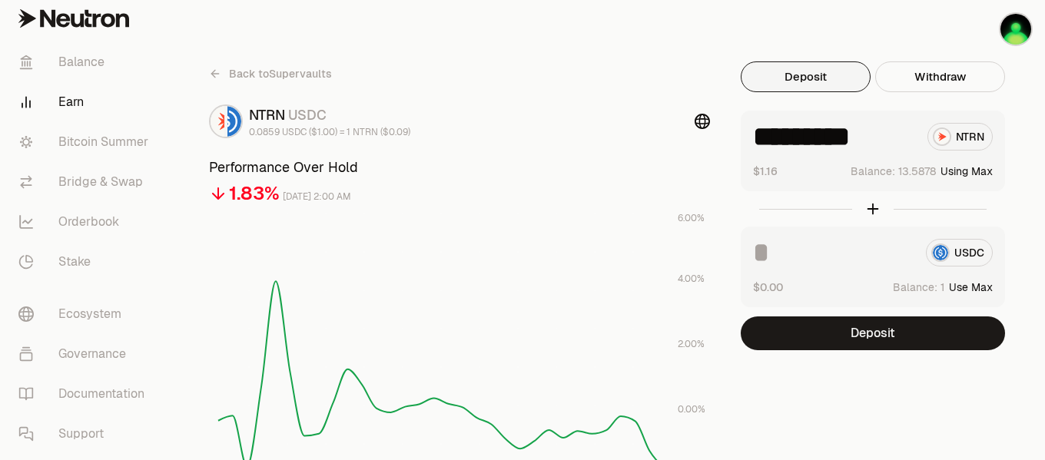
type input "*********"
click at [753, 287] on button "Use Max" at bounding box center [971, 287] width 44 height 15
type input "*"
drag, startPoint x: 771, startPoint y: 138, endPoint x: 919, endPoint y: 137, distance: 147.5
click at [753, 137] on div "********* NTRN" at bounding box center [873, 137] width 240 height 28
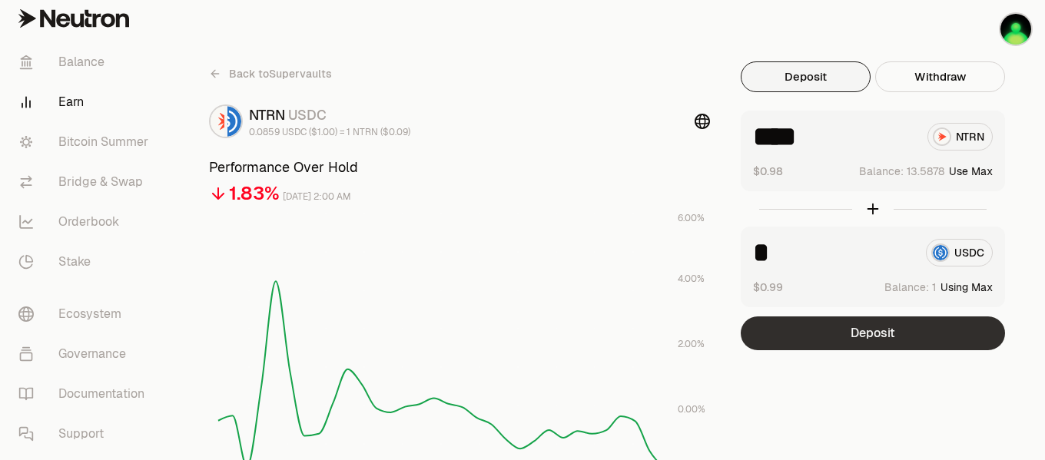
type input "****"
click at [753, 330] on button "Deposit" at bounding box center [873, 334] width 264 height 34
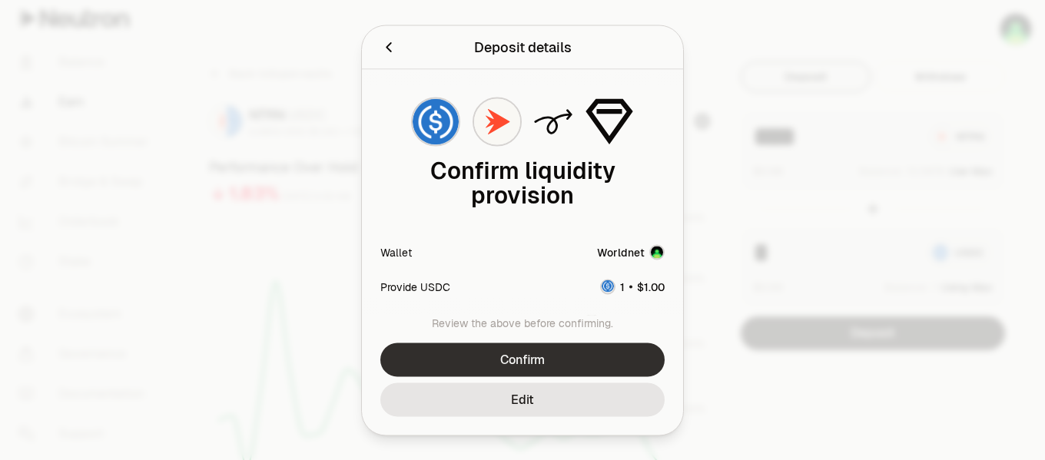
click at [604, 353] on button "Confirm" at bounding box center [522, 360] width 284 height 34
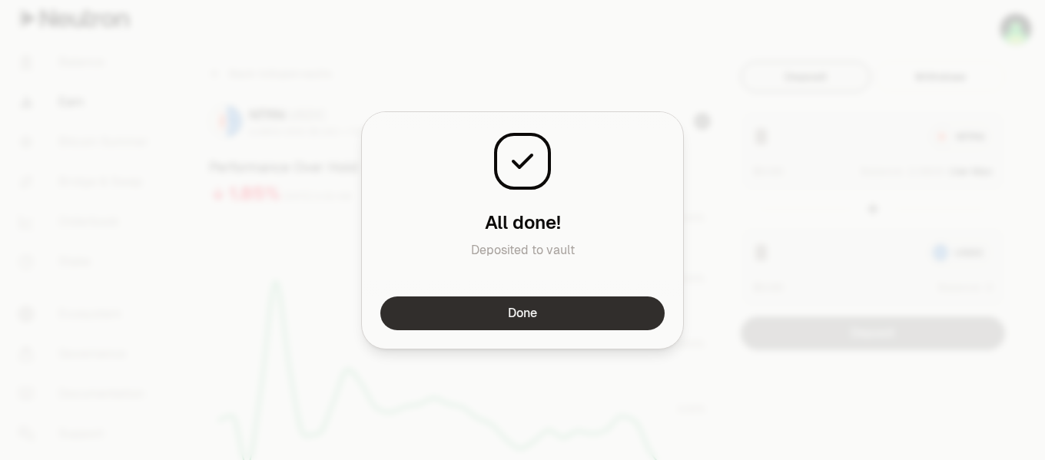
click at [611, 320] on button "Done" at bounding box center [522, 314] width 284 height 34
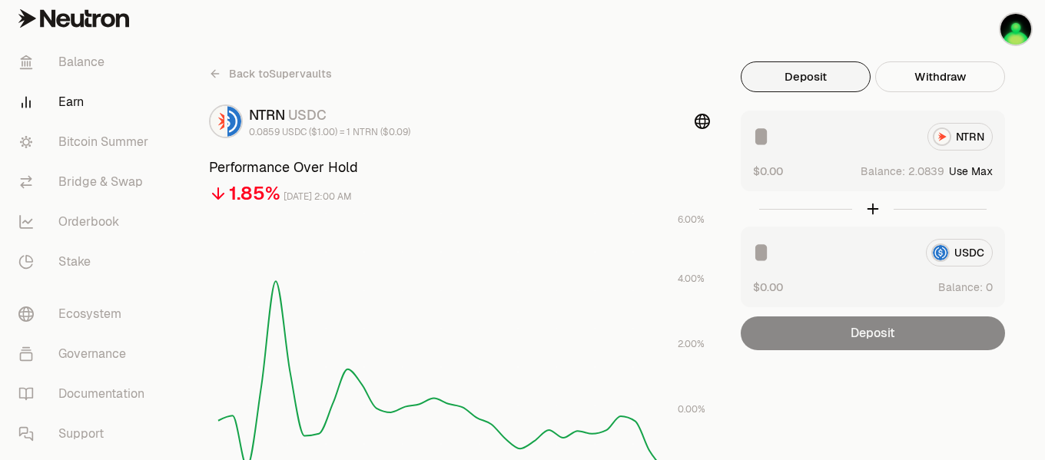
click at [785, 148] on input at bounding box center [834, 137] width 162 height 28
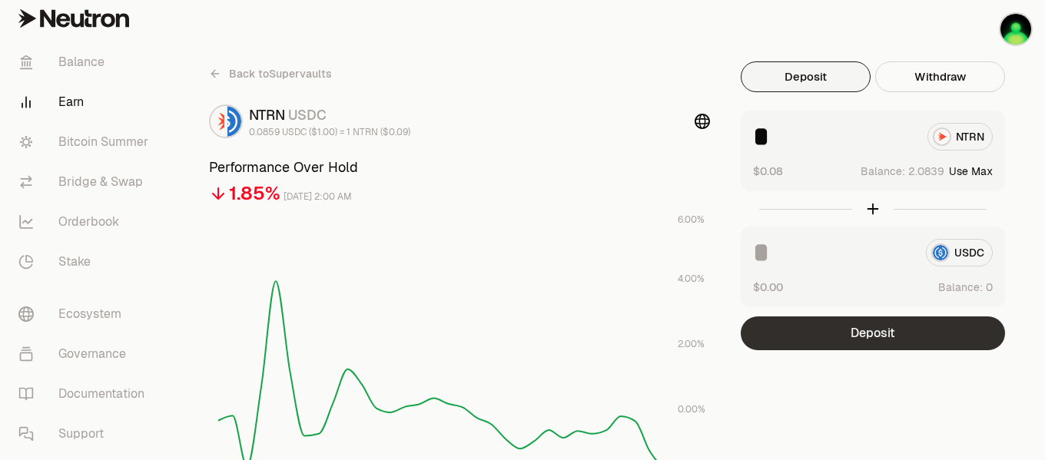
type input "*"
click at [842, 333] on button "Deposit" at bounding box center [873, 334] width 264 height 34
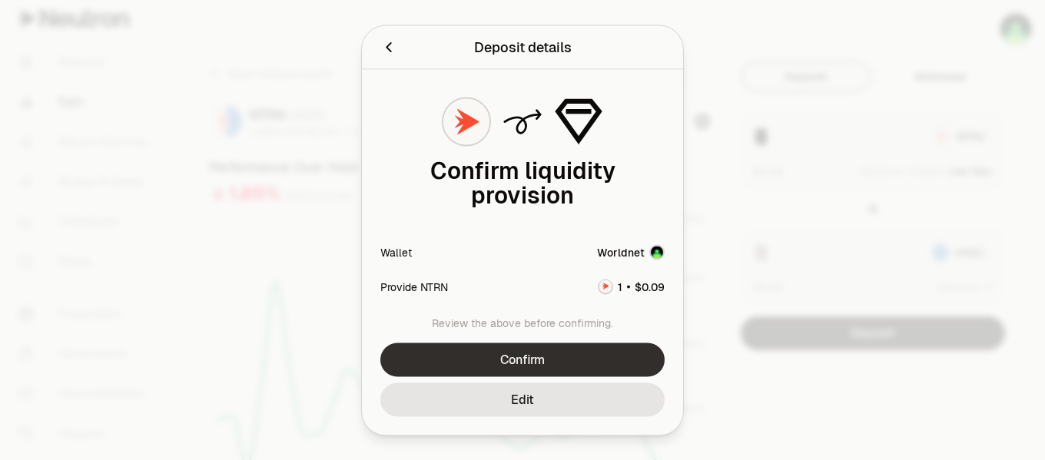
click at [609, 370] on button "Confirm" at bounding box center [522, 360] width 284 height 34
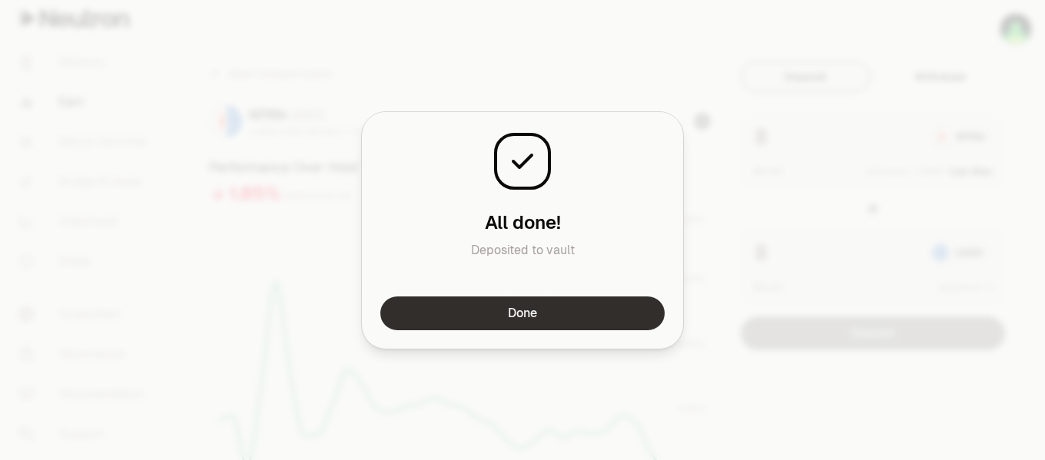
click at [613, 314] on button "Done" at bounding box center [522, 314] width 284 height 34
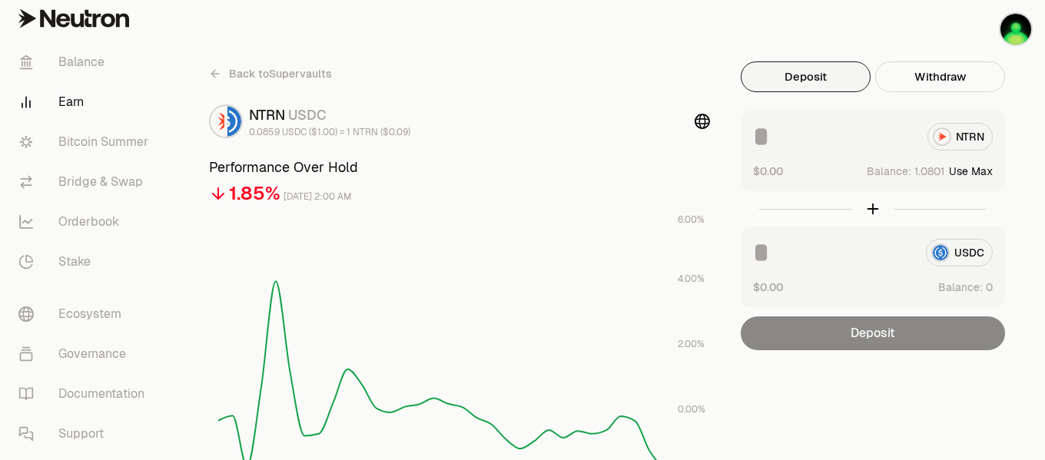
click at [68, 103] on link "Earn" at bounding box center [86, 102] width 160 height 40
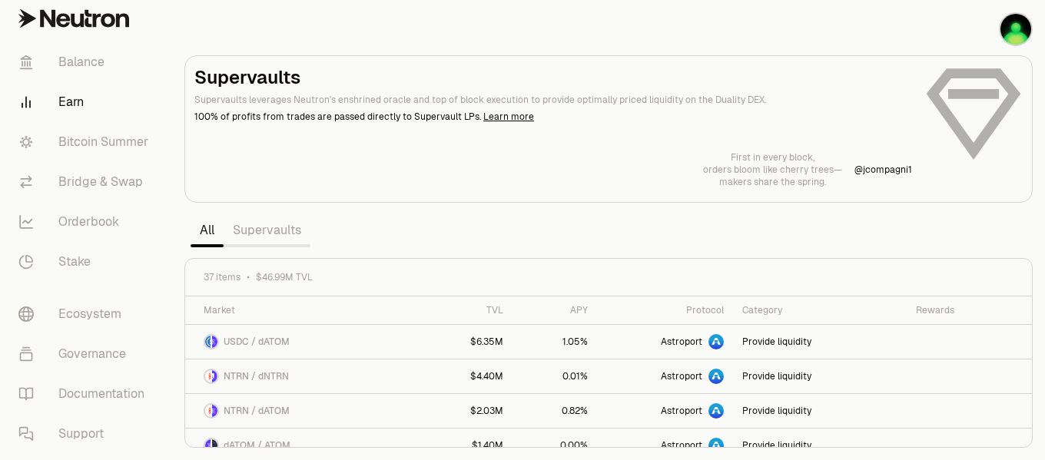
click at [279, 241] on link "Supervaults" at bounding box center [267, 230] width 87 height 31
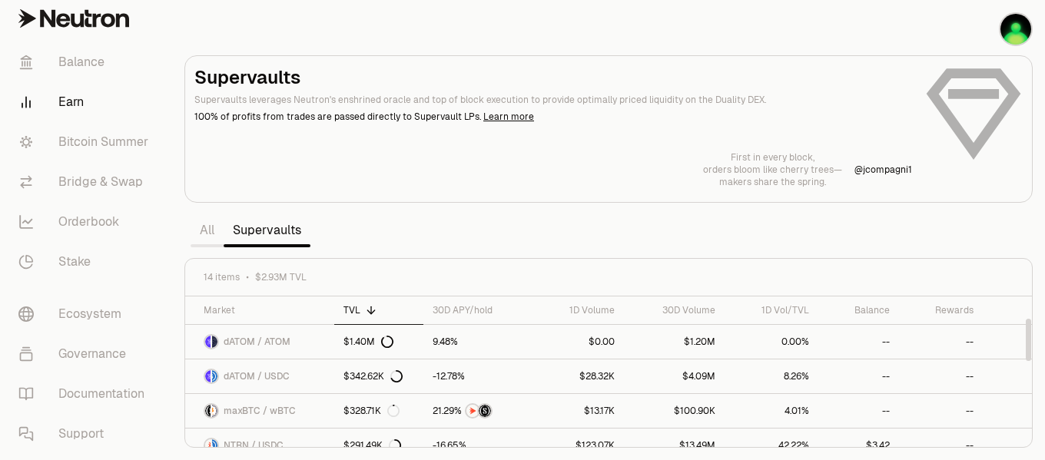
scroll to position [77, 0]
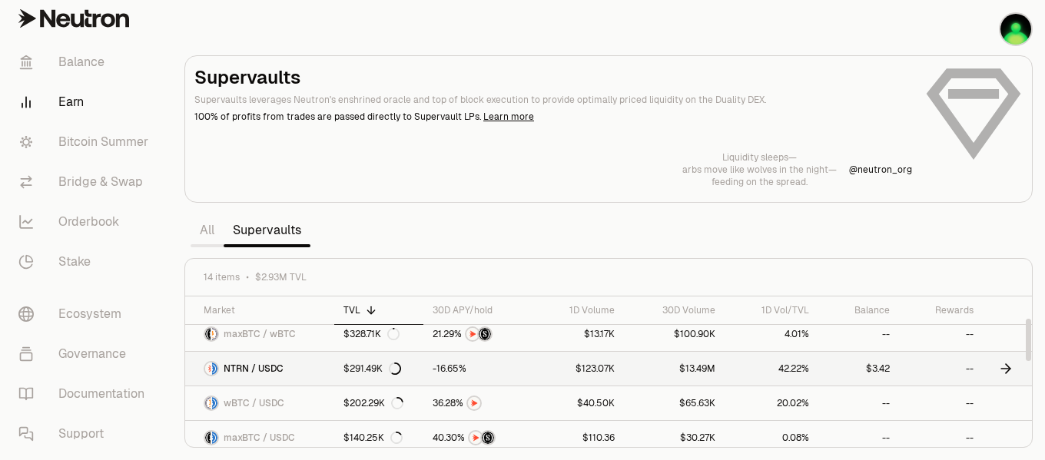
click at [1003, 370] on icon at bounding box center [1005, 368] width 15 height 15
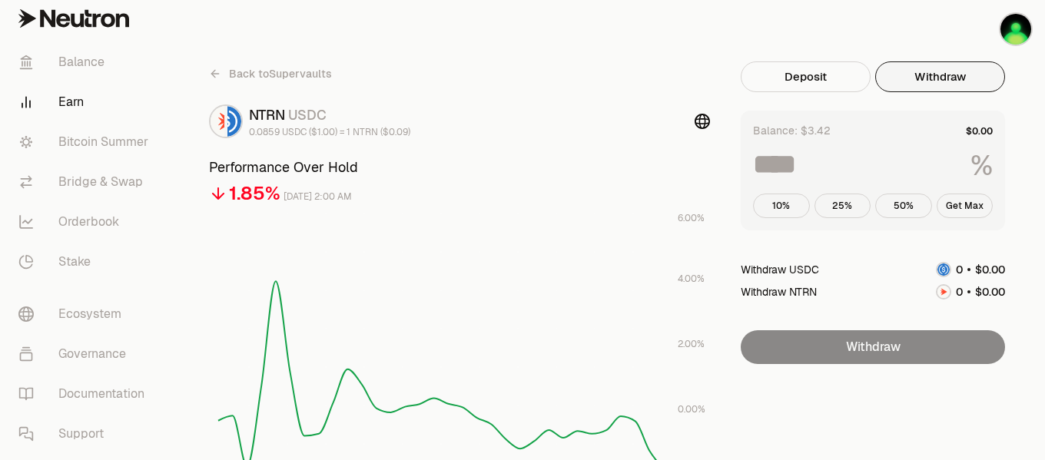
click at [964, 91] on button "Withdraw" at bounding box center [940, 76] width 130 height 31
click at [975, 210] on button "Get Max" at bounding box center [965, 206] width 57 height 25
type input "***"
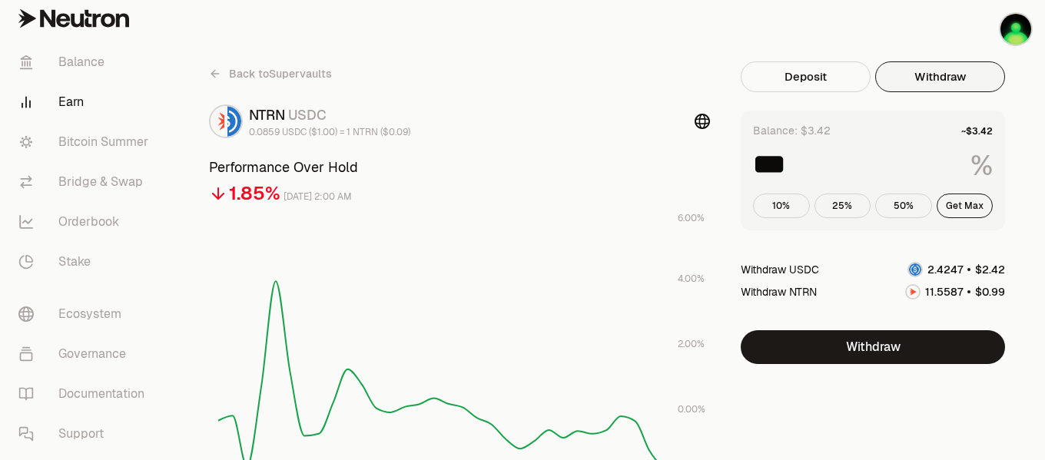
click at [591, 160] on h3 "Performance Over Hold" at bounding box center [459, 168] width 501 height 22
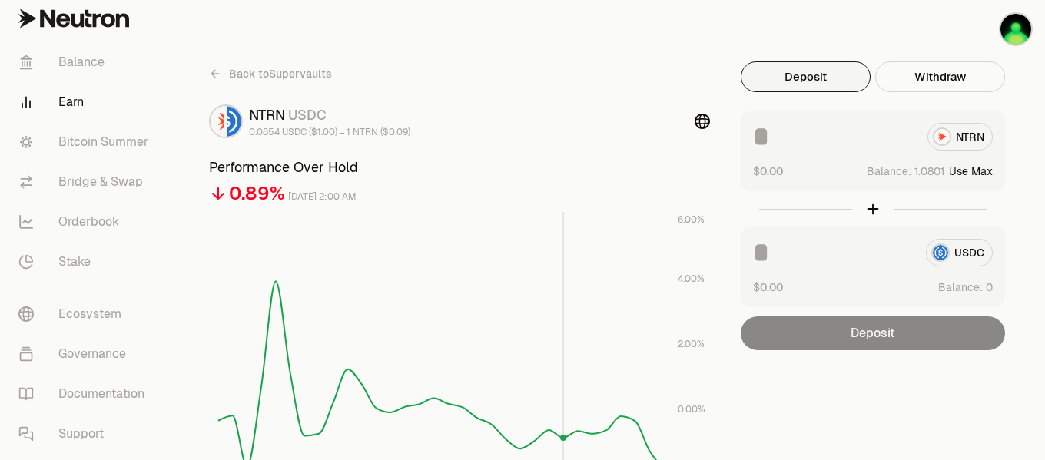
click at [559, 277] on rect at bounding box center [441, 344] width 446 height 264
